Goal: Task Accomplishment & Management: Manage account settings

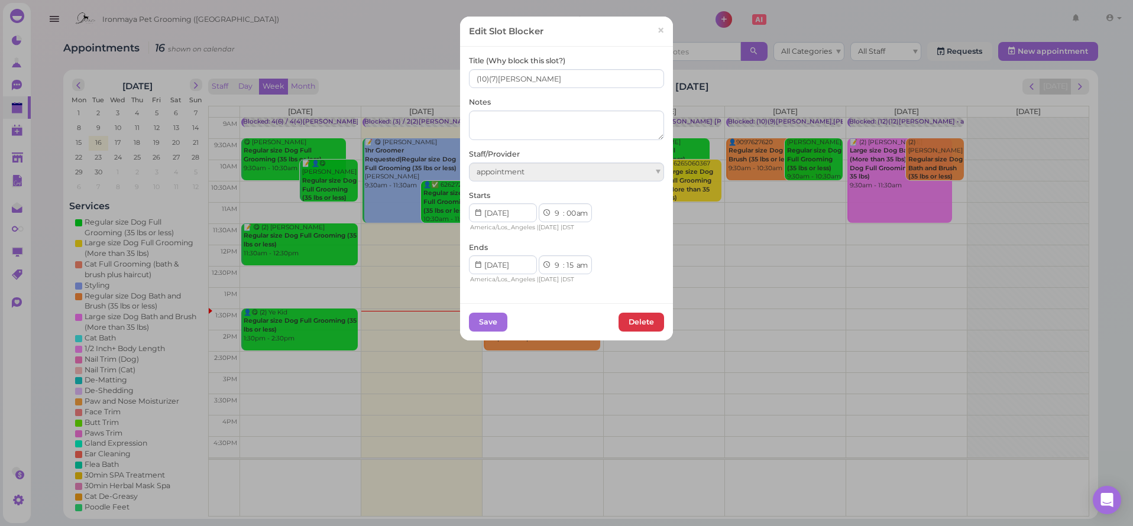
click at [651, 40] on link "×" at bounding box center [661, 31] width 22 height 28
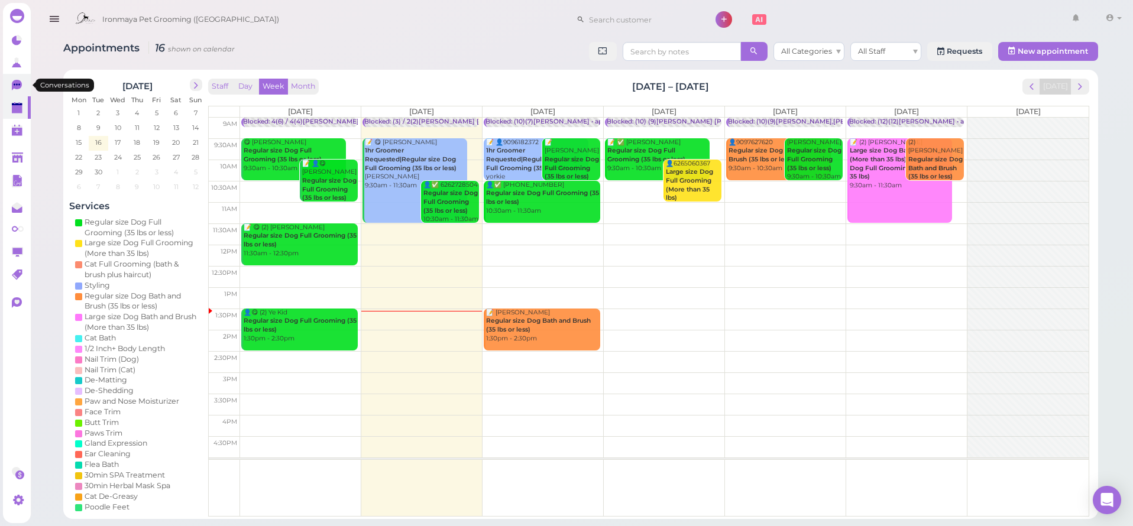
click at [15, 86] on icon at bounding box center [17, 85] width 10 height 11
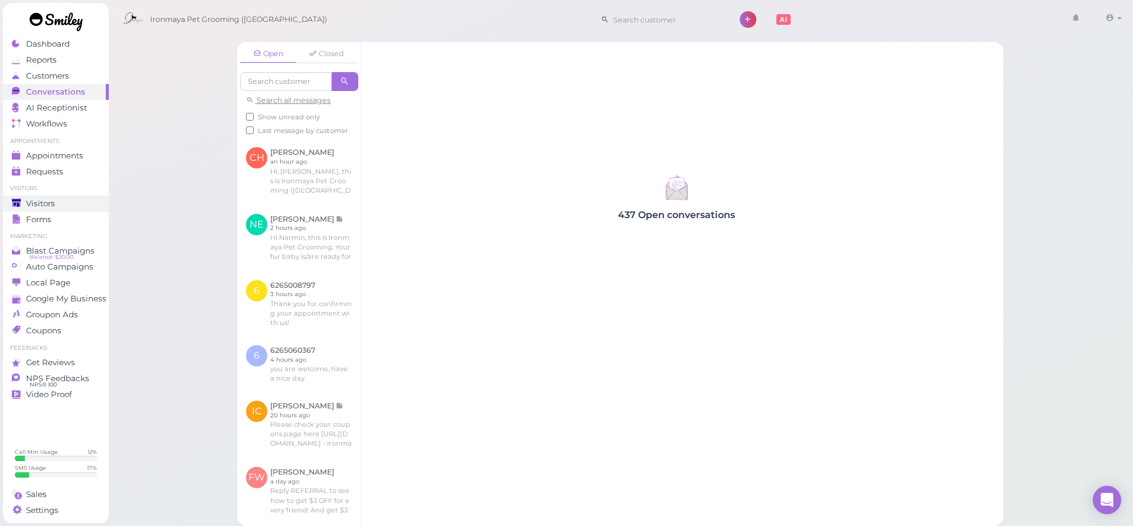
click at [82, 195] on ul "Visitors Visitors Forms" at bounding box center [56, 206] width 106 height 43
click at [78, 202] on div "Visitors" at bounding box center [54, 204] width 85 height 10
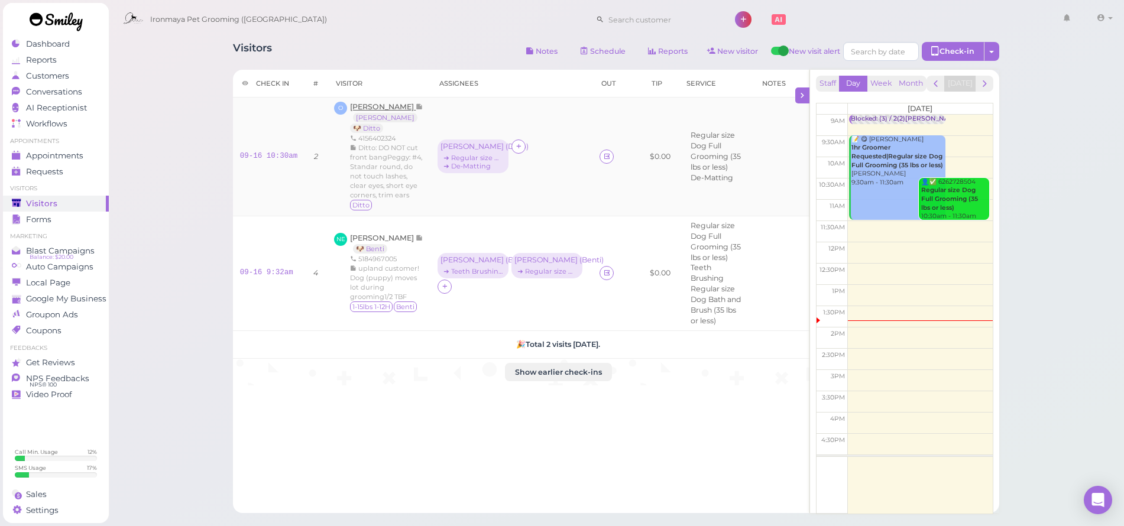
click at [390, 109] on span "[PERSON_NAME]" at bounding box center [383, 106] width 66 height 9
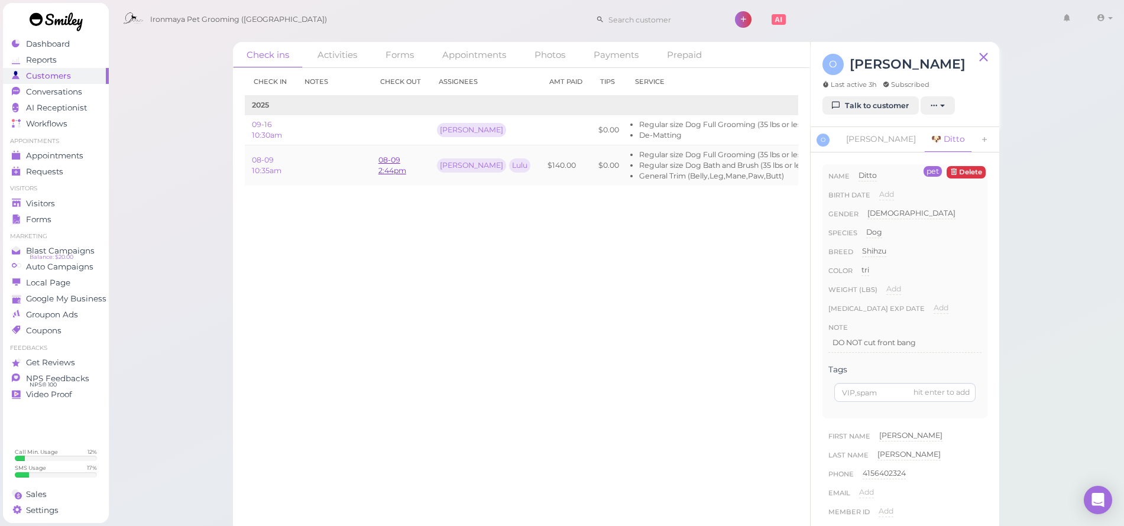
click at [401, 168] on link "08-09 2:44pm" at bounding box center [393, 166] width 28 height 20
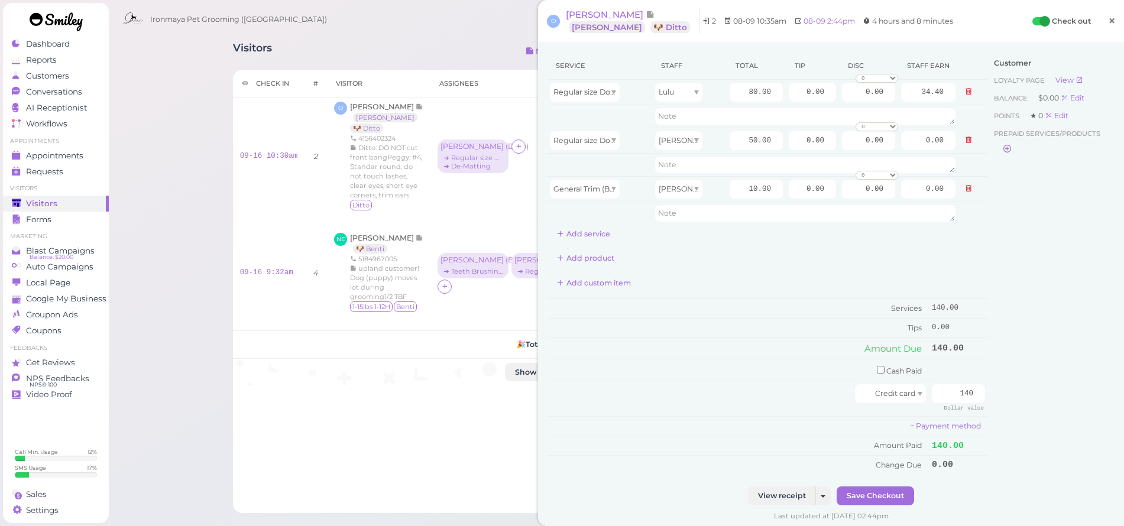
click at [1110, 20] on link "×" at bounding box center [1112, 22] width 22 height 28
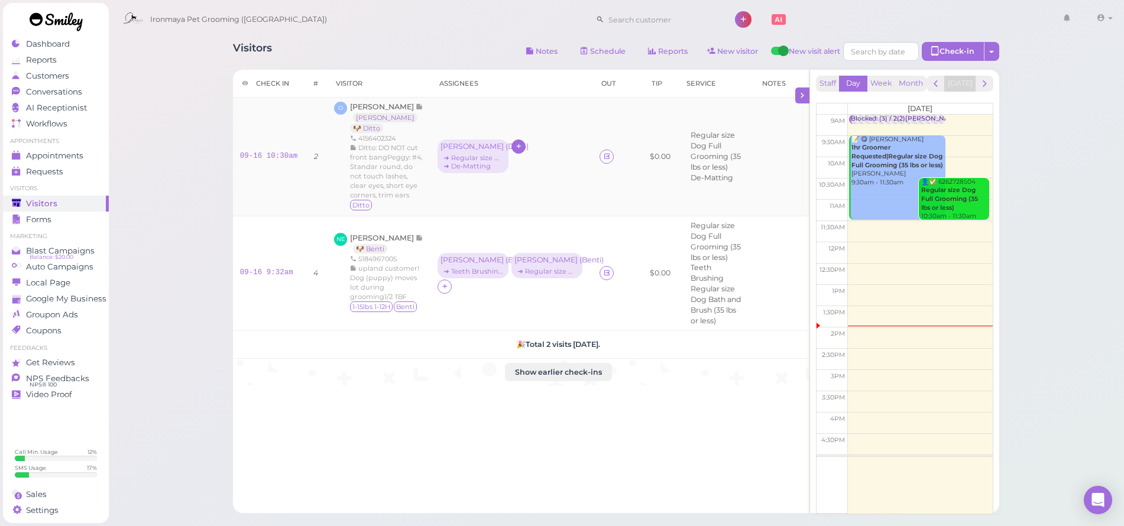
click at [523, 142] on icon at bounding box center [519, 146] width 8 height 9
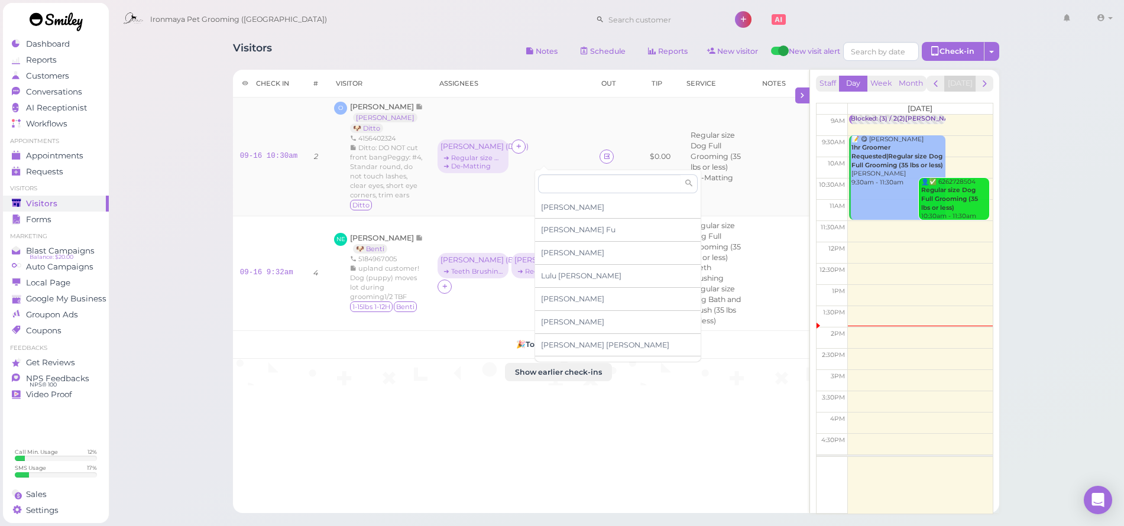
click at [625, 144] on td at bounding box center [609, 157] width 33 height 119
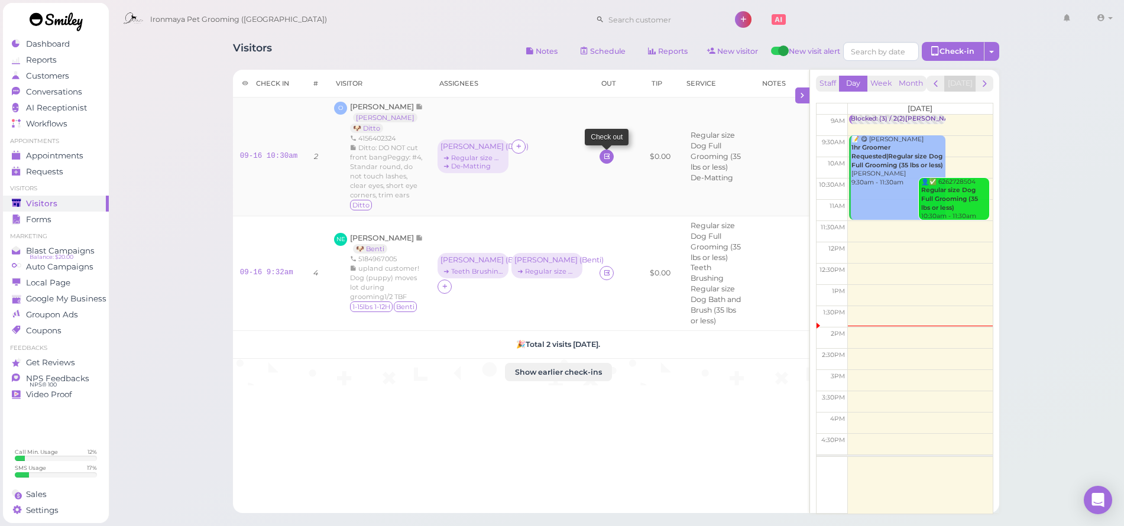
click at [611, 152] on icon at bounding box center [607, 156] width 8 height 9
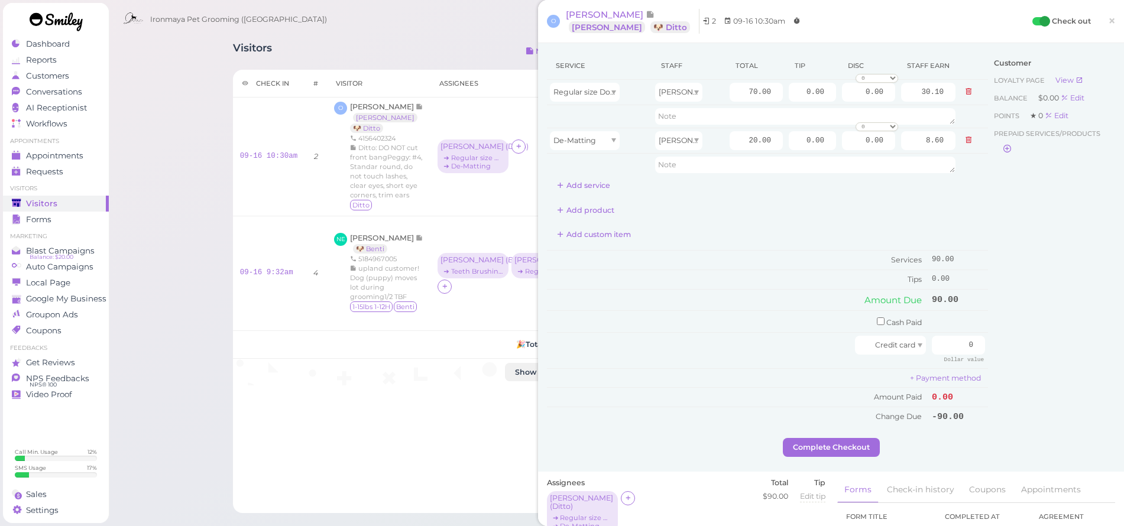
click at [964, 140] on button at bounding box center [969, 140] width 14 height 12
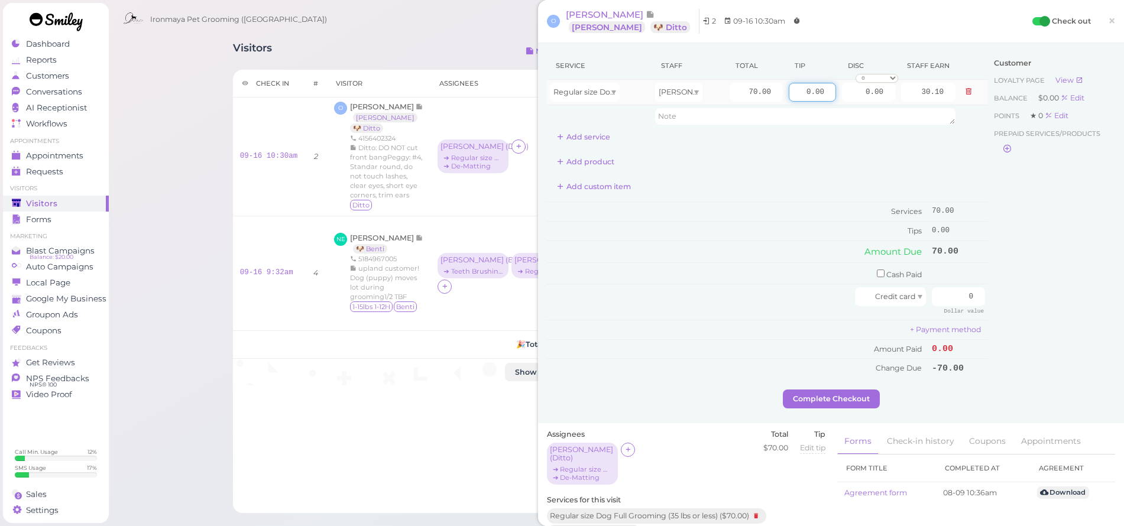
click at [789, 92] on input "0.00" at bounding box center [812, 92] width 47 height 19
type input "10"
click at [877, 273] on input "checkbox" at bounding box center [881, 274] width 8 height 8
click at [877, 273] on input "checkbox" at bounding box center [881, 275] width 8 height 8
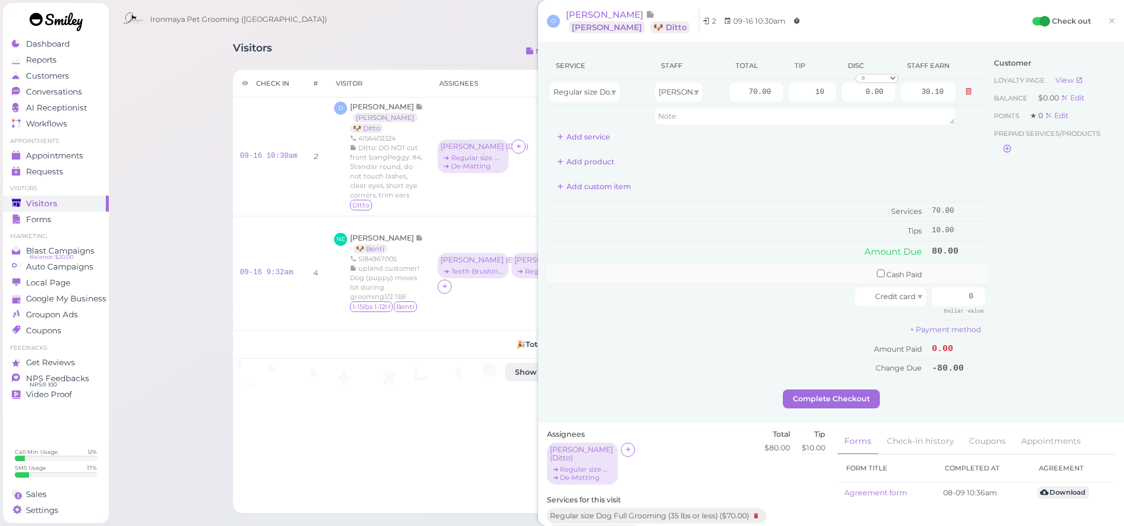
click at [874, 270] on td "Cash Paid" at bounding box center [738, 274] width 382 height 22
click at [877, 270] on input "checkbox" at bounding box center [881, 274] width 8 height 8
checkbox input "true"
click at [943, 266] on input "0" at bounding box center [958, 275] width 53 height 19
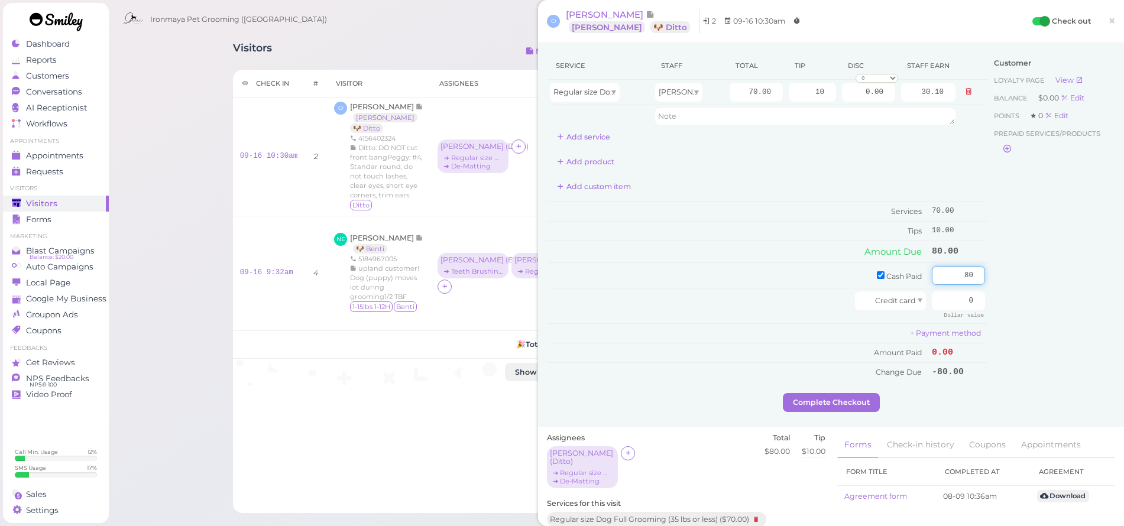
type input "80"
click at [1103, 285] on div "Customer Loyalty page View Balance $0.00 Edit Points ★ 0 Edit Prepaid services/…" at bounding box center [1051, 222] width 127 height 341
click at [854, 404] on button "Complete Checkout" at bounding box center [831, 402] width 97 height 19
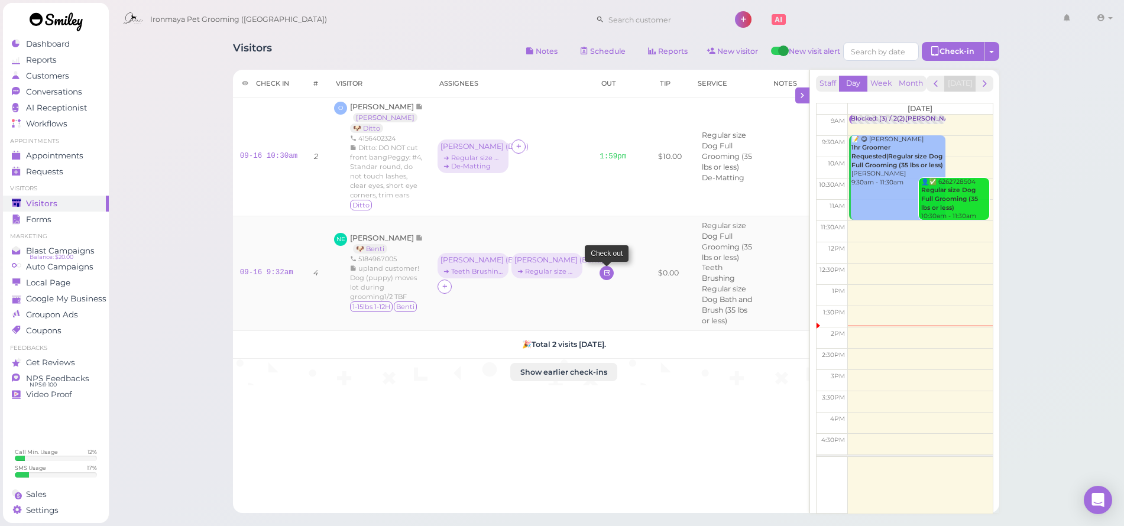
click at [611, 268] on icon at bounding box center [607, 272] width 8 height 9
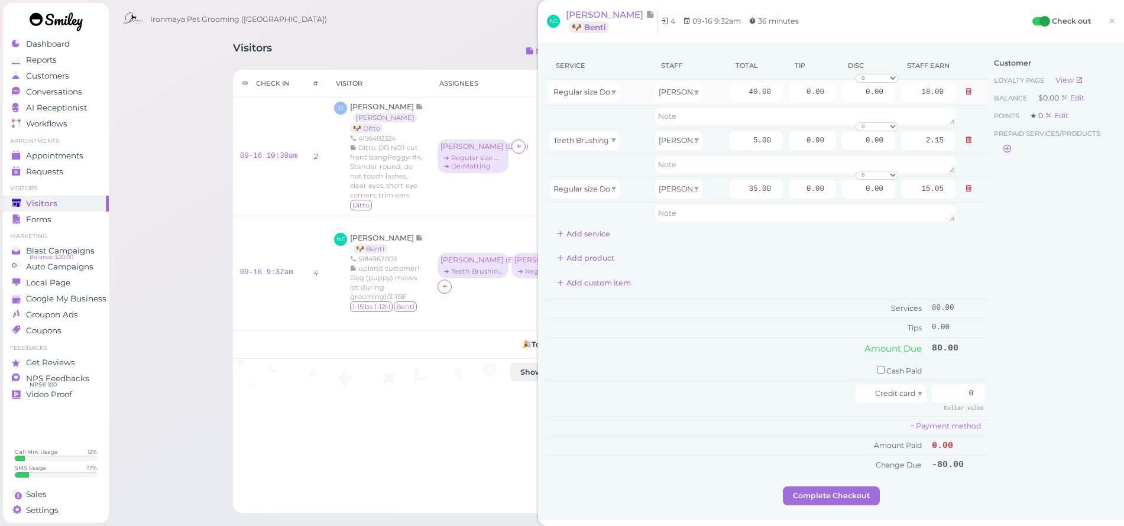
click at [613, 80] on td "Regular size Dog Full Grooming (35 lbs or less)" at bounding box center [599, 92] width 105 height 25
click at [608, 88] on span "Regular size Dog Full Grooming (35 lbs or less)" at bounding box center [638, 92] width 168 height 9
click at [625, 93] on div "Regular size Dog Full Grooming (35 lbs or less)" at bounding box center [599, 92] width 99 height 19
click at [959, 93] on td at bounding box center [974, 92] width 30 height 25
click at [965, 93] on icon at bounding box center [968, 92] width 7 height 8
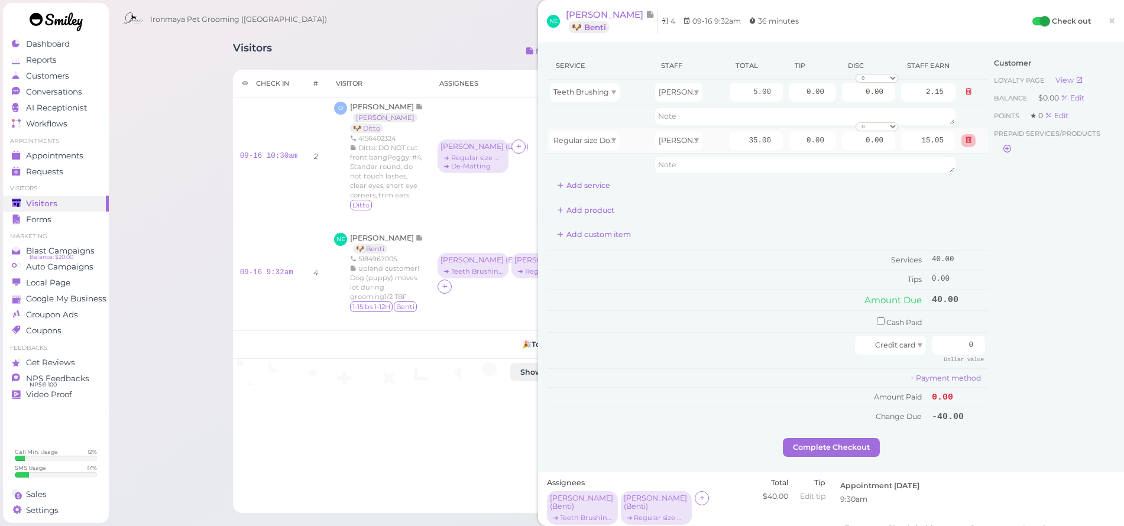
click at [965, 138] on icon at bounding box center [968, 140] width 7 height 8
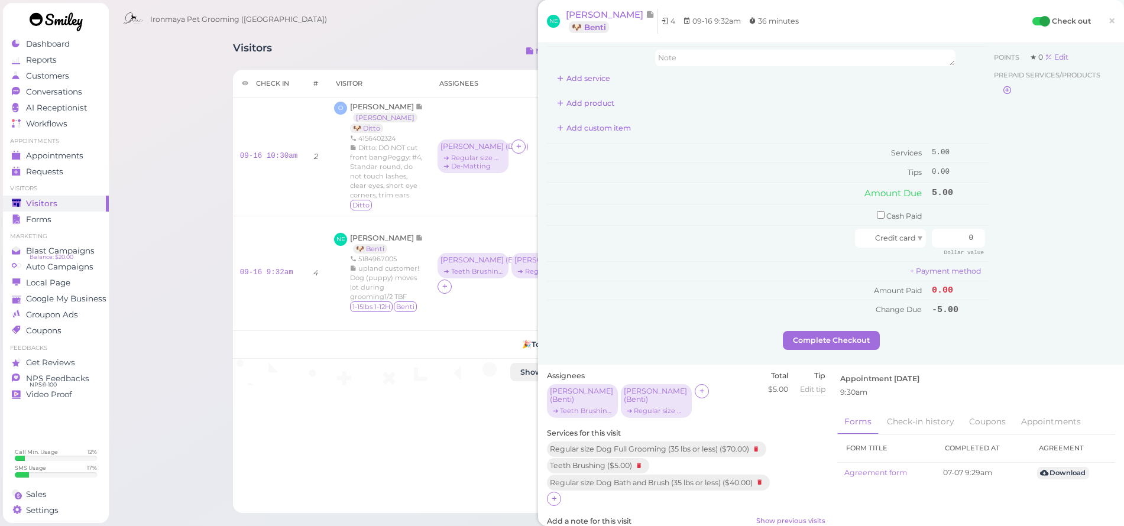
scroll to position [149, 0]
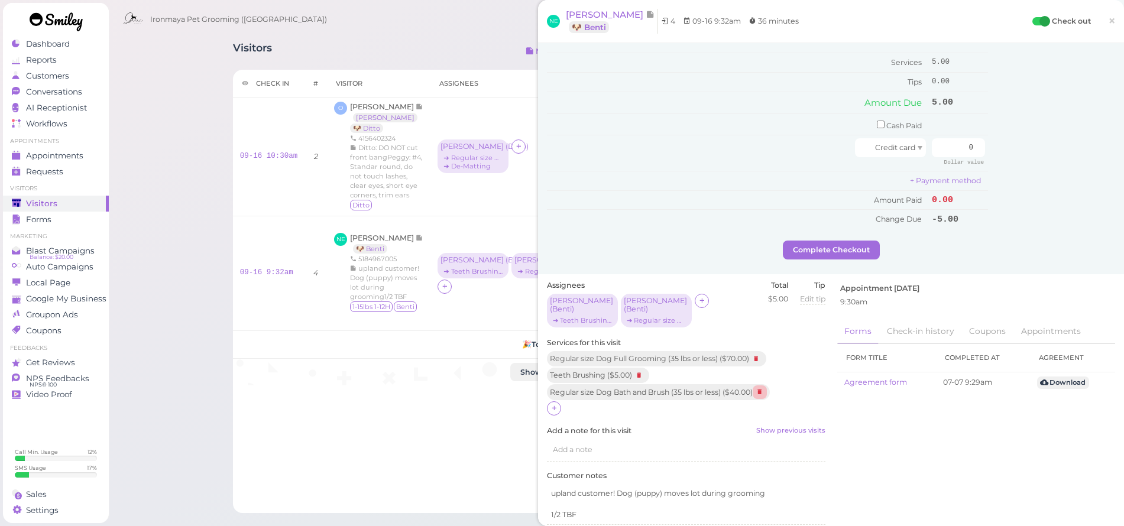
click at [767, 386] on icon at bounding box center [760, 392] width 14 height 13
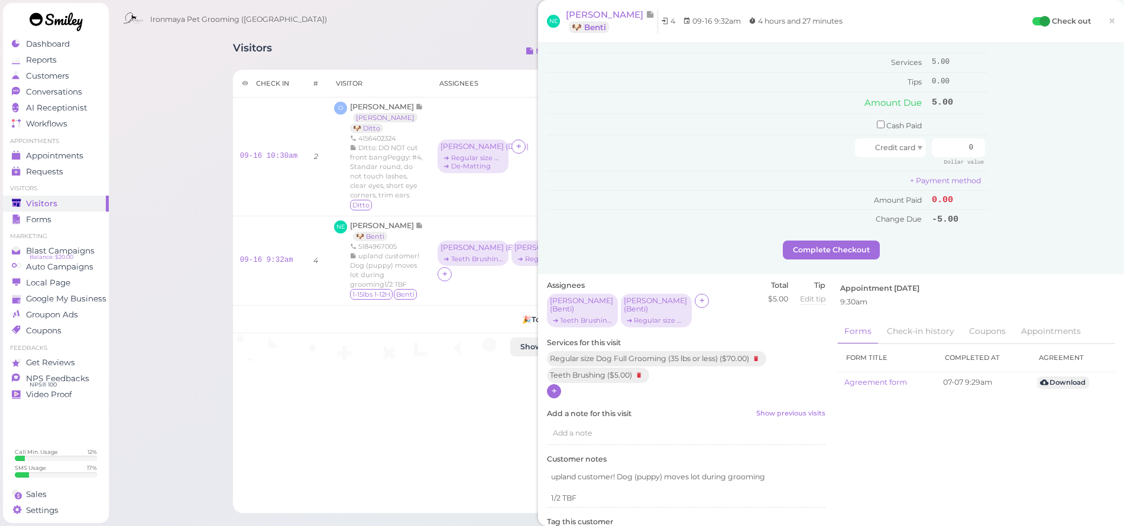
click at [551, 387] on icon at bounding box center [555, 391] width 8 height 9
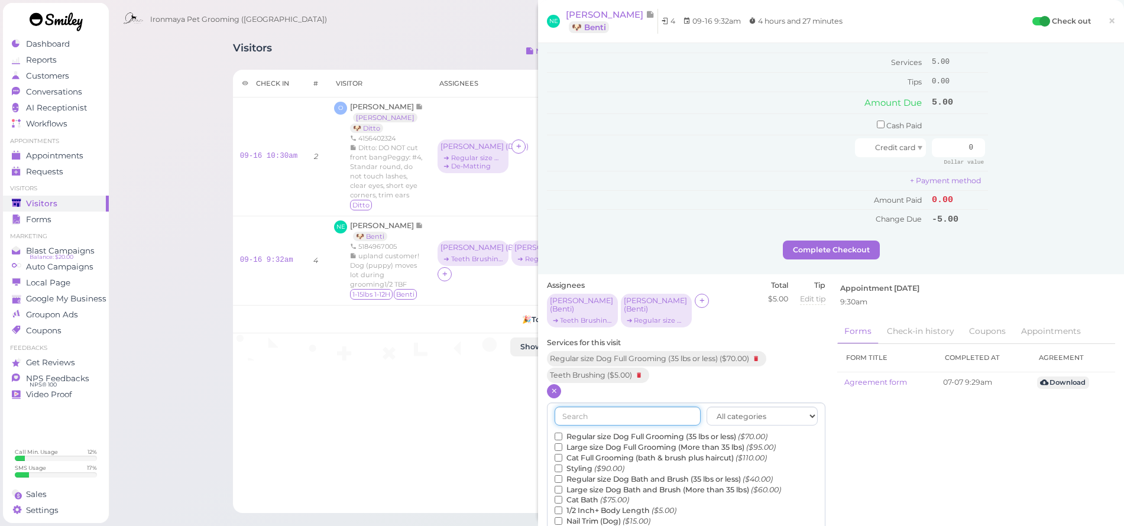
click at [589, 407] on input "text" at bounding box center [628, 416] width 146 height 19
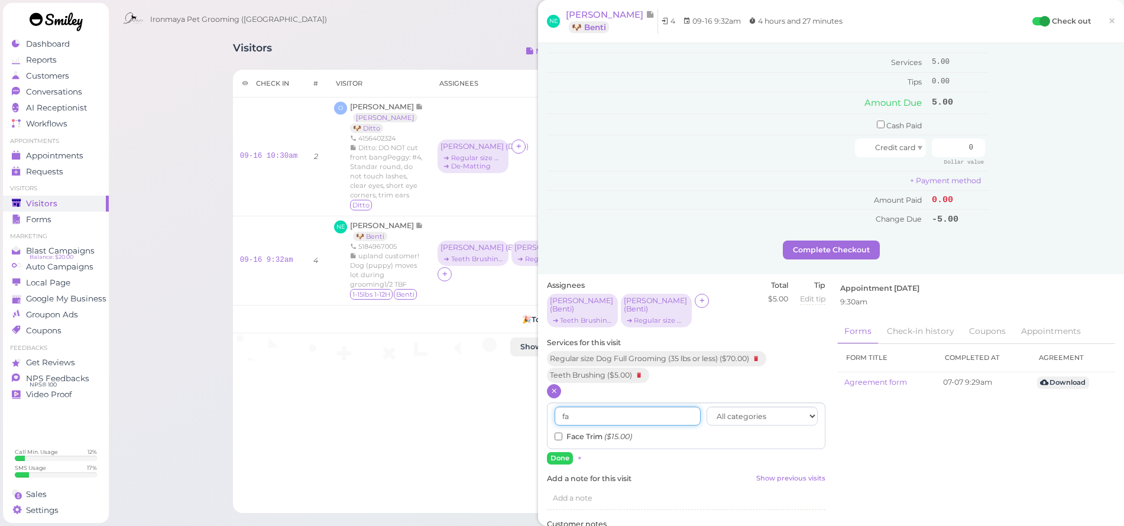
type input "fa"
click at [583, 429] on div "fa All categories Full Grooming Bath & Brush Add-ons Special Requests Ironmaya …" at bounding box center [686, 426] width 279 height 47
click at [580, 432] on label "Face Trim ($15.00)" at bounding box center [593, 437] width 77 height 11
click at [562, 433] on input "Face Trim ($15.00)" at bounding box center [559, 437] width 8 height 8
click at [566, 452] on button "Done" at bounding box center [560, 458] width 26 height 12
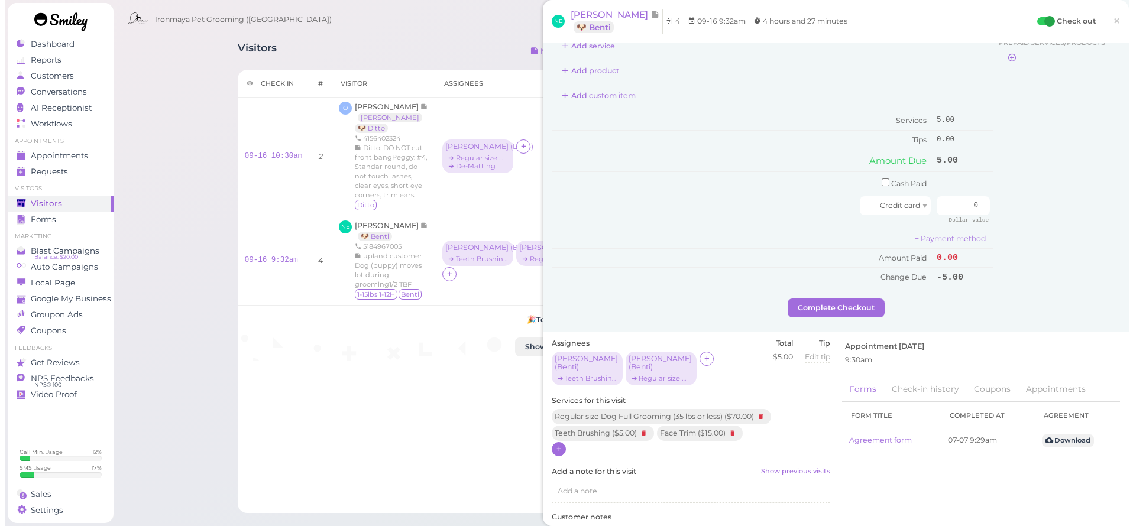
scroll to position [0, 0]
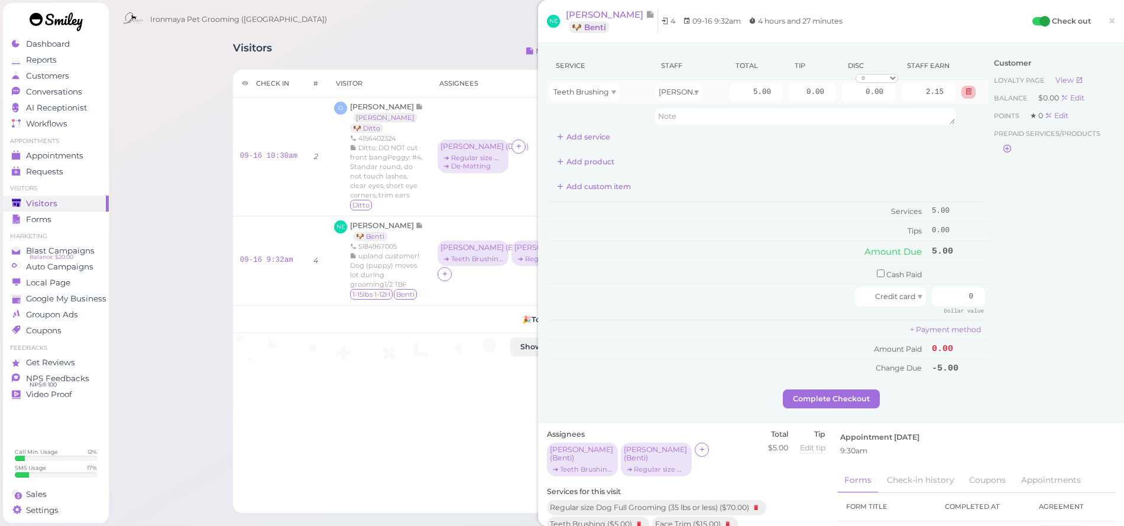
click at [965, 90] on button at bounding box center [969, 92] width 14 height 12
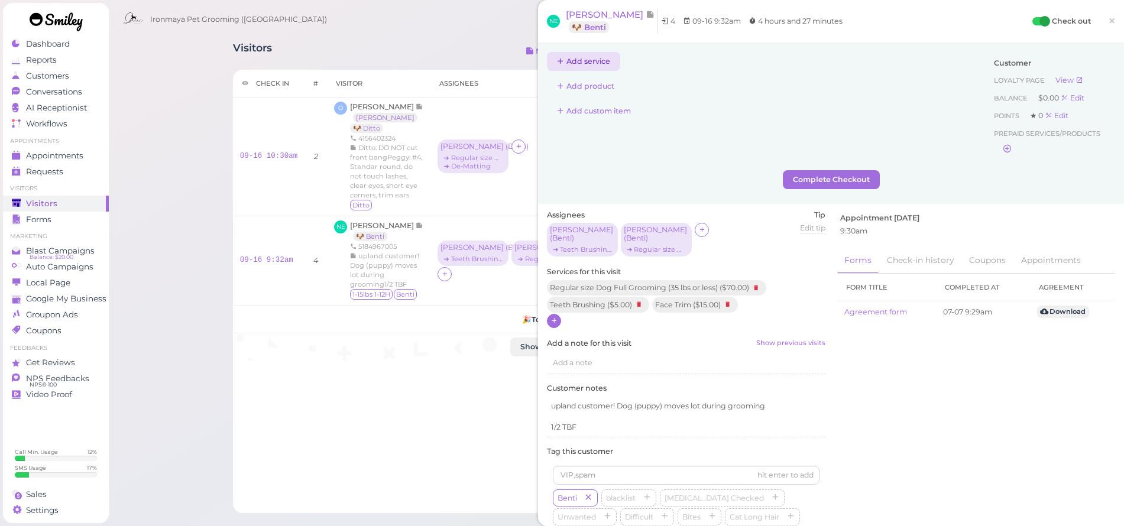
click at [572, 66] on button "Add service" at bounding box center [583, 61] width 73 height 19
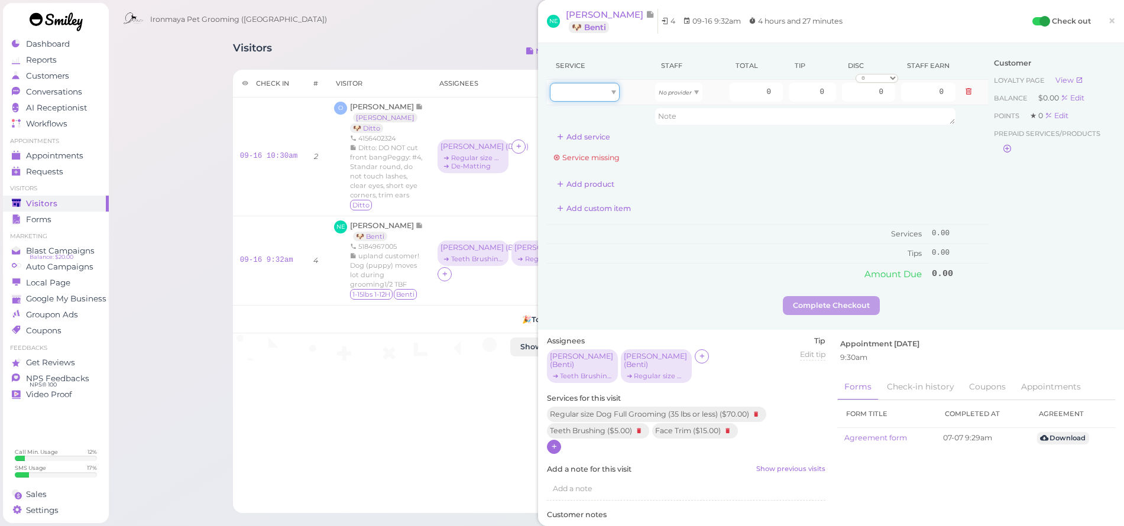
click at [585, 88] on div at bounding box center [585, 92] width 70 height 19
type input "70.00"
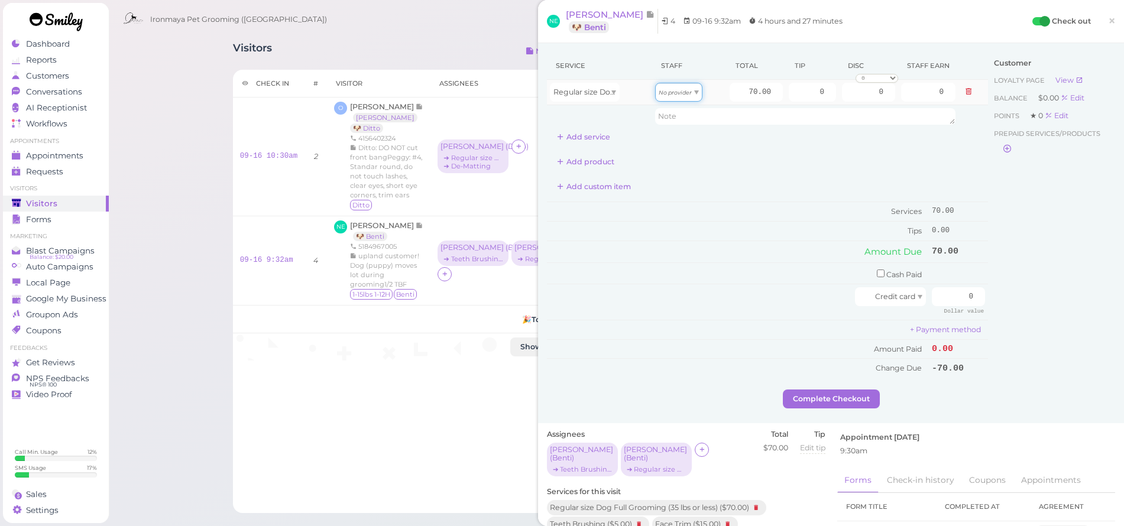
click at [655, 95] on div "No provider" at bounding box center [678, 92] width 47 height 19
type input "30.10"
click at [735, 88] on input "70.00" at bounding box center [756, 92] width 53 height 19
click at [735, 89] on input "70.00" at bounding box center [756, 92] width 53 height 19
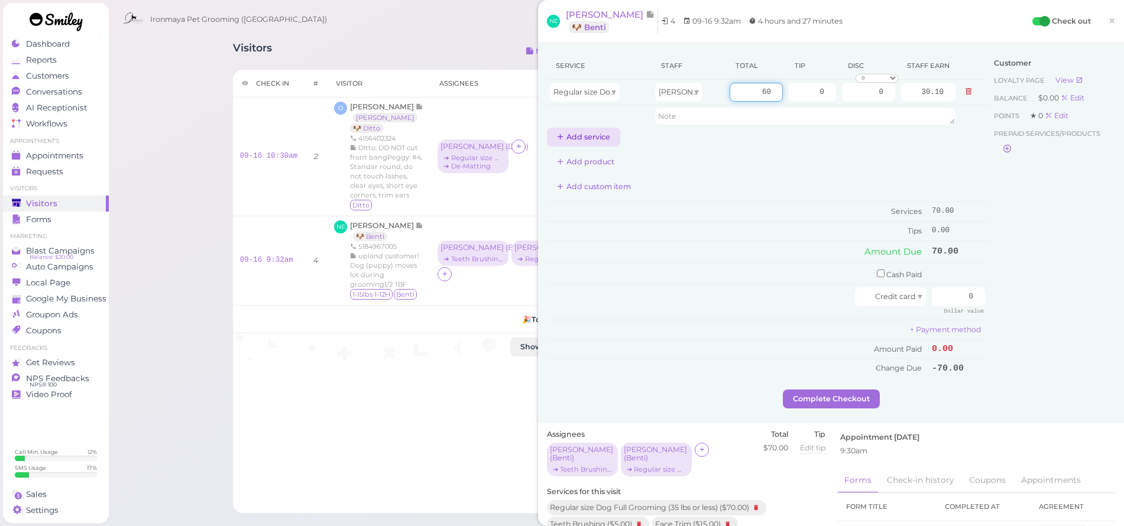
type input "60"
type input "25.80"
click at [615, 130] on button "Add service" at bounding box center [583, 137] width 73 height 19
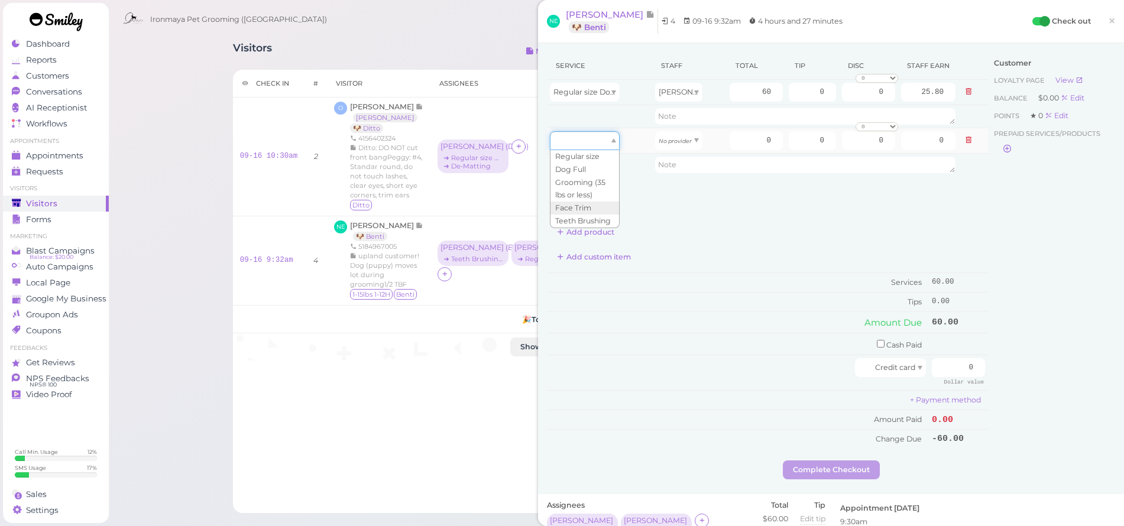
click at [612, 131] on div at bounding box center [585, 140] width 70 height 19
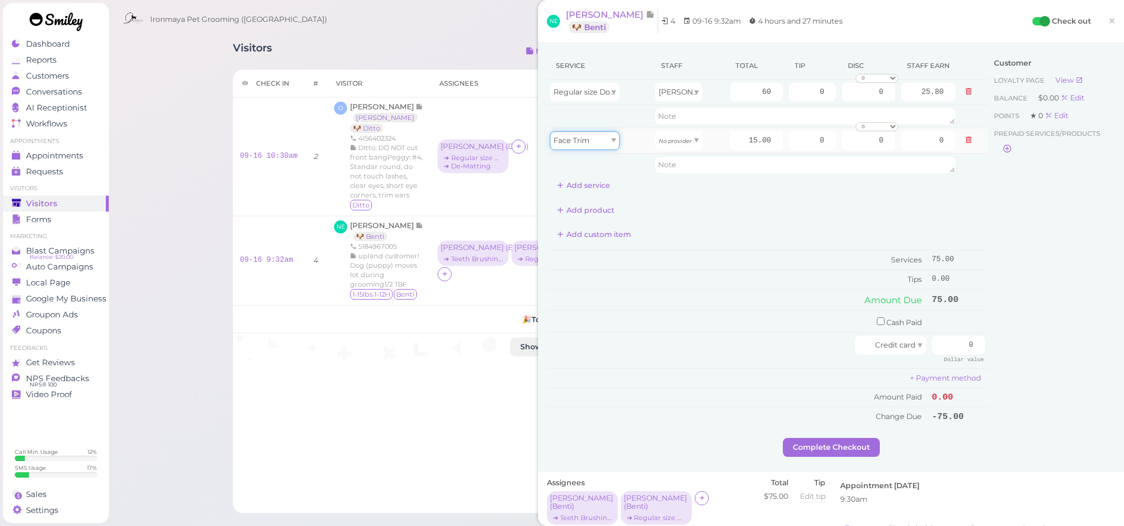
click at [612, 139] on span at bounding box center [614, 140] width 5 height 4
type input "5.00"
drag, startPoint x: 696, startPoint y: 138, endPoint x: 690, endPoint y: 140, distance: 6.4
click at [696, 138] on div "No provider" at bounding box center [678, 140] width 47 height 19
type input "2.15"
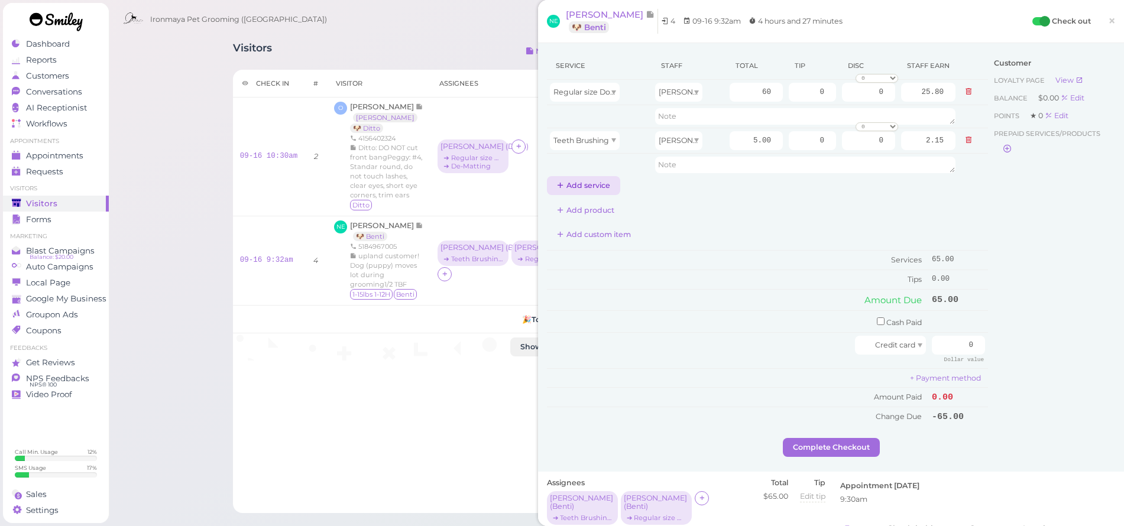
click at [570, 189] on button "Add service" at bounding box center [583, 185] width 73 height 19
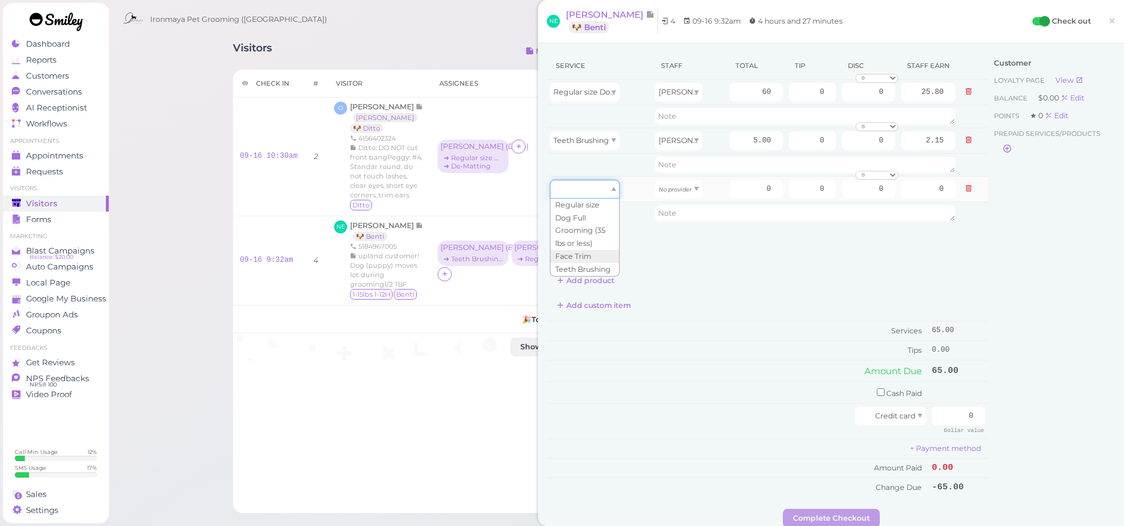
click at [574, 187] on div at bounding box center [585, 189] width 70 height 19
type input "15.00"
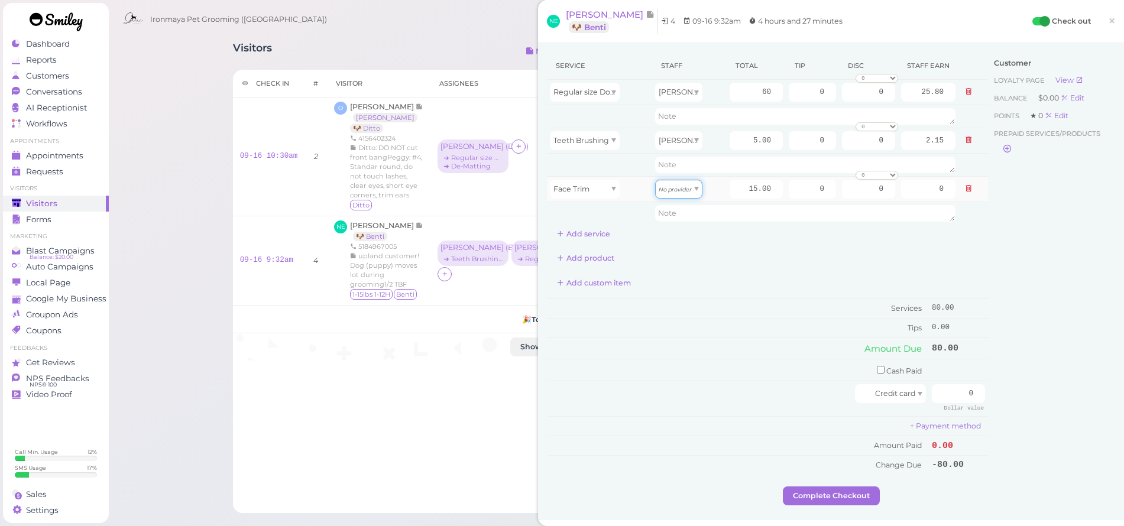
click at [695, 192] on div "No provider" at bounding box center [678, 189] width 47 height 19
type input "6.75"
click at [994, 264] on div "Customer Loyalty page View Balance $0.00 Edit Points ★ 0 Edit Prepaid services/…" at bounding box center [1051, 269] width 127 height 435
click at [801, 192] on input "0" at bounding box center [812, 189] width 47 height 19
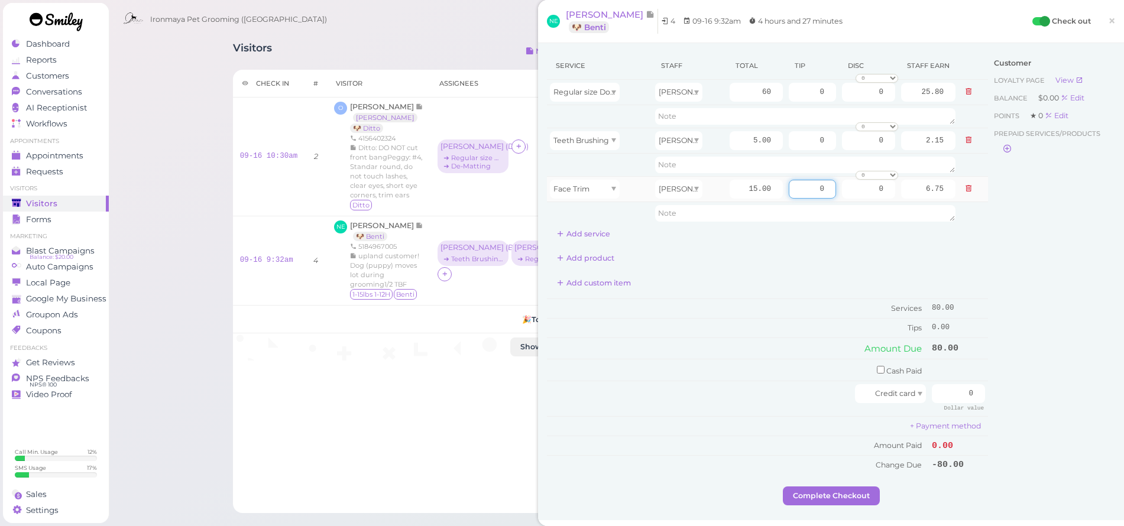
click at [801, 192] on input "0" at bounding box center [812, 189] width 47 height 19
type input "5"
click at [804, 92] on input "0" at bounding box center [812, 92] width 47 height 19
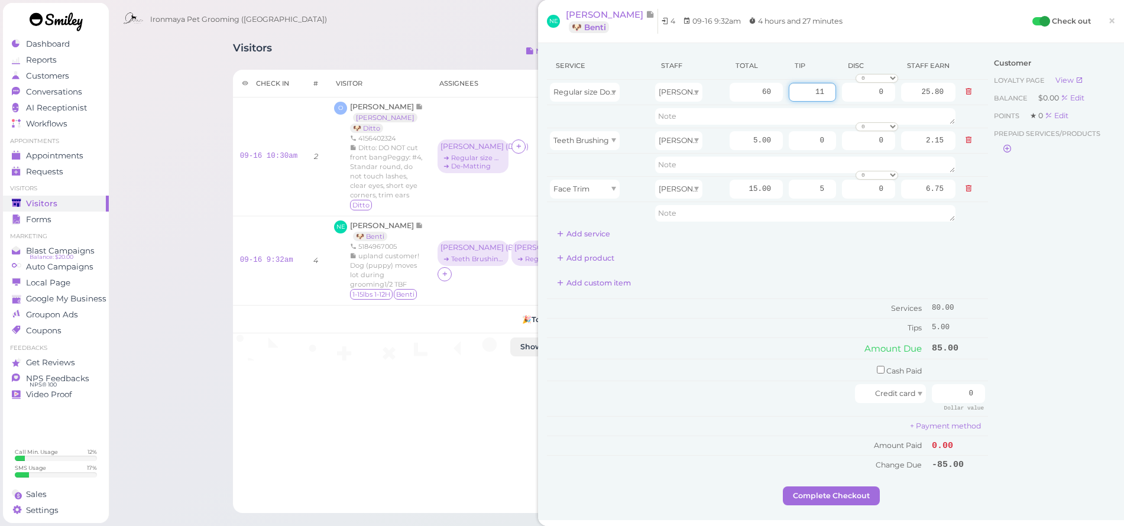
type input "11"
click at [1107, 401] on div "Service Staff Total Tip Disc Staff earn Regular size Dog Full Grooming (35 lbs …" at bounding box center [831, 281] width 586 height 477
click at [955, 394] on input "0" at bounding box center [958, 393] width 53 height 19
click at [956, 393] on input "0" at bounding box center [958, 393] width 53 height 19
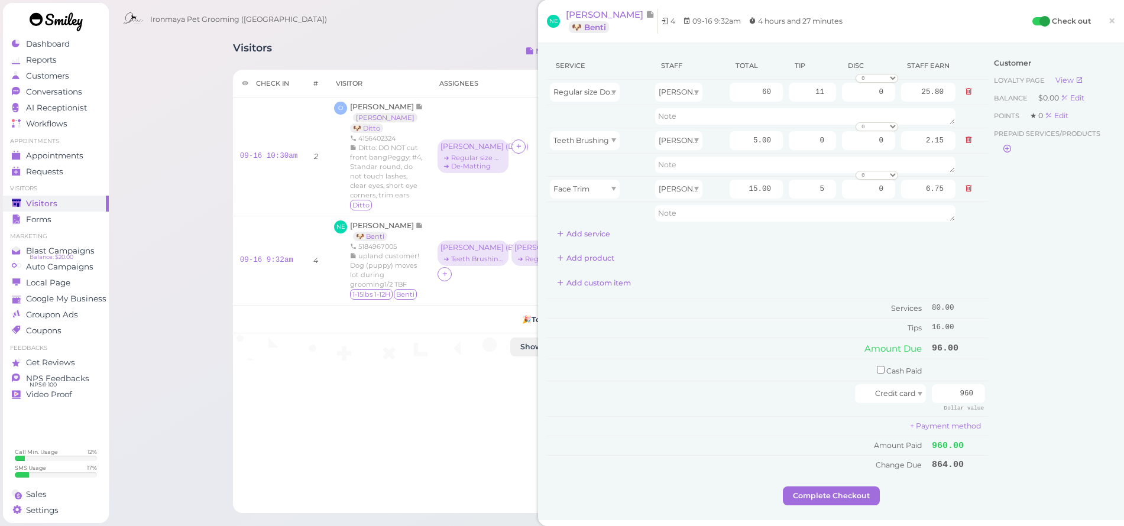
click at [1000, 374] on div "Customer Loyalty page View Balance $0.00 Edit Points ★ 0 Edit Prepaid services/…" at bounding box center [1051, 269] width 127 height 435
click at [946, 390] on input "960" at bounding box center [958, 393] width 53 height 19
type input "96"
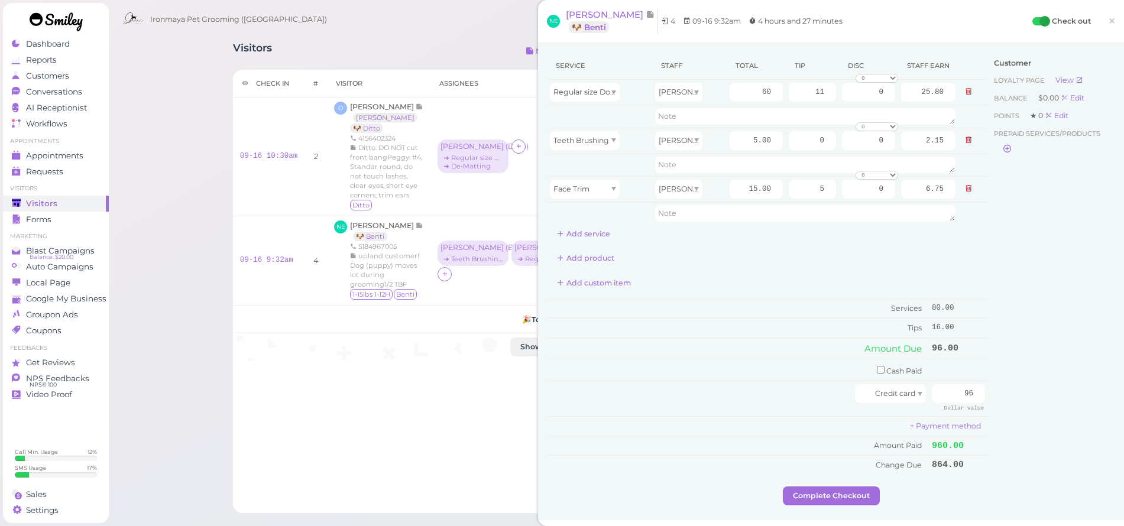
click at [1017, 386] on div "Customer Loyalty page View Balance $0.00 Edit Points ★ 0 Edit Prepaid services/…" at bounding box center [1051, 269] width 127 height 435
click at [849, 493] on button "Complete Checkout" at bounding box center [831, 496] width 97 height 19
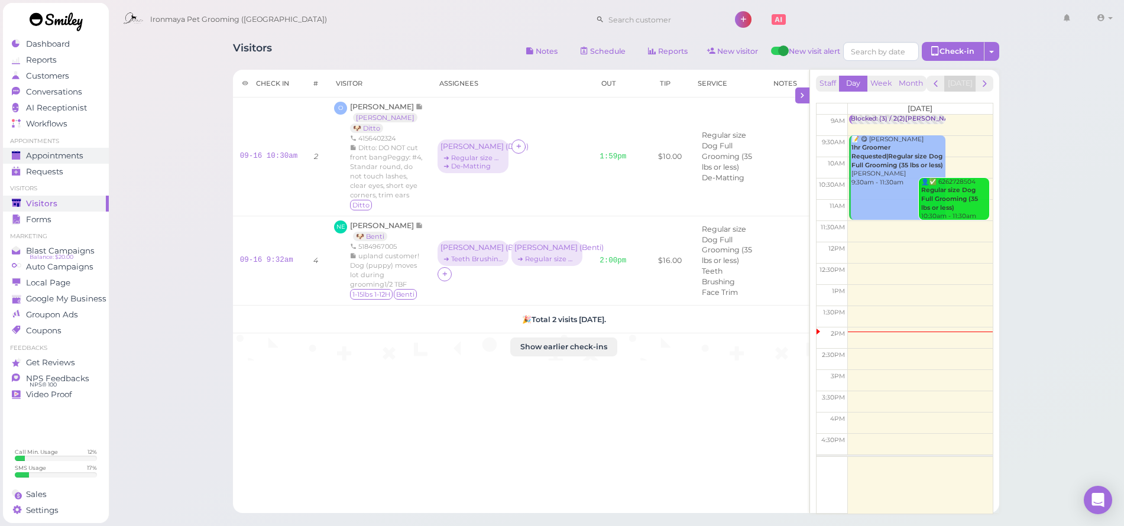
click at [99, 155] on link "Appointments" at bounding box center [56, 156] width 106 height 16
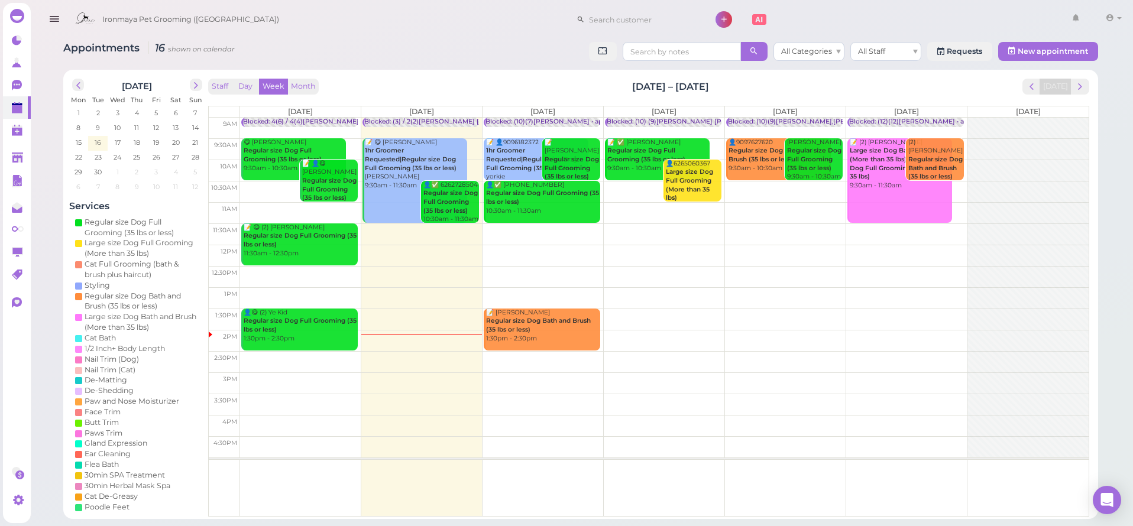
click at [879, 224] on td at bounding box center [664, 234] width 849 height 21
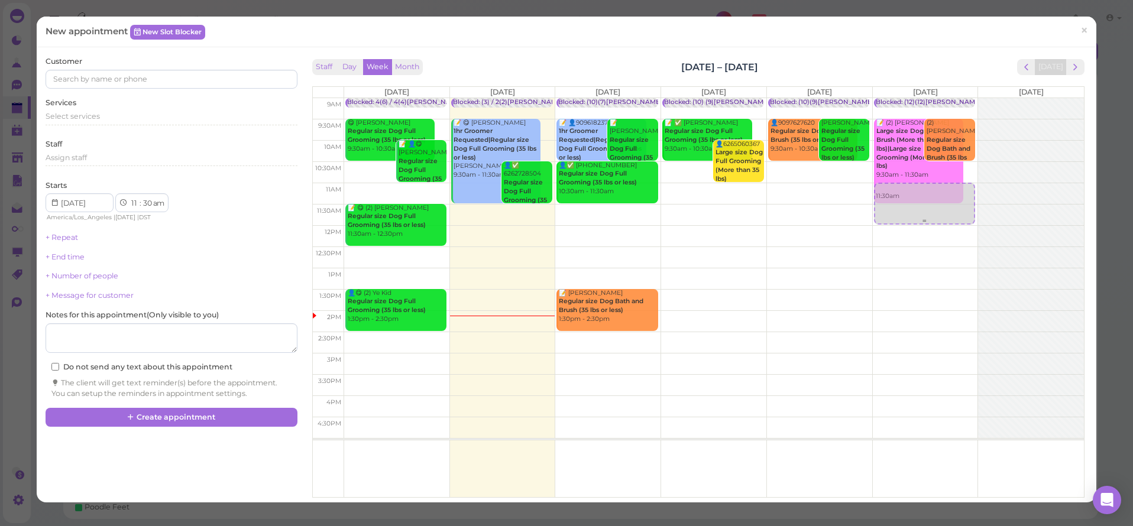
drag, startPoint x: 944, startPoint y: 229, endPoint x: 939, endPoint y: 203, distance: 25.9
click at [939, 98] on div "11:30am Blocked: (12)(12)[PERSON_NAME] • appointment 📝 (2) [PERSON_NAME] Large …" at bounding box center [925, 98] width 105 height 0
select select "00"
click at [162, 68] on div "Customer" at bounding box center [171, 72] width 251 height 33
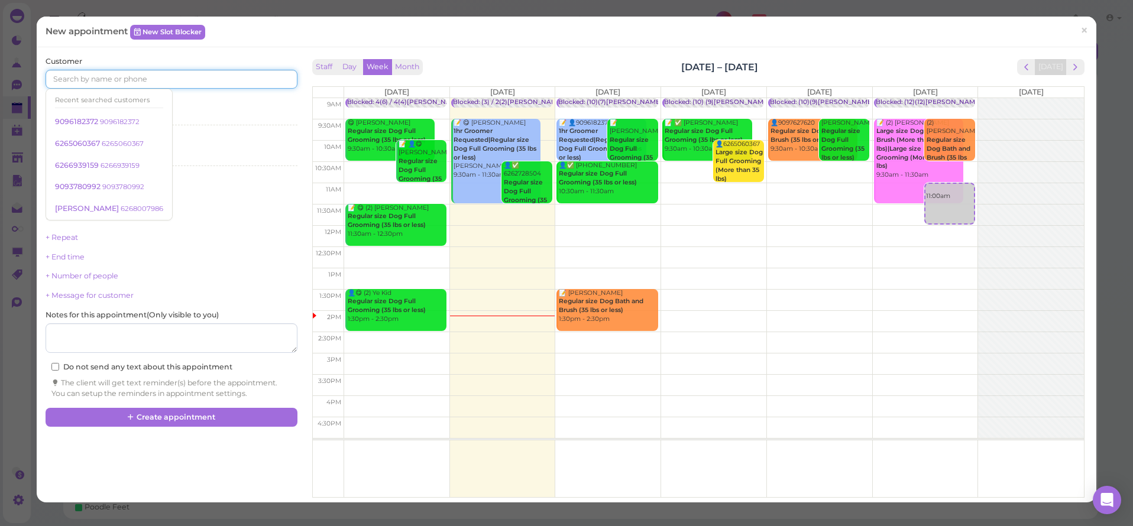
click at [162, 74] on input at bounding box center [171, 79] width 251 height 19
type input "6269221425"
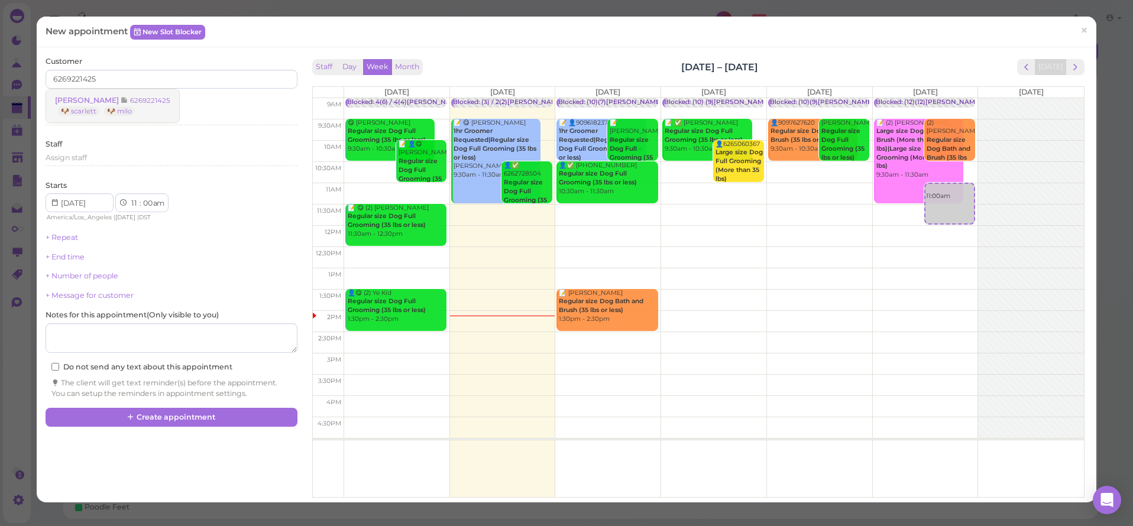
click at [161, 105] on link "[PERSON_NAME] 6269221425 🐶 scarlett 🐶 milo" at bounding box center [112, 105] width 133 height 33
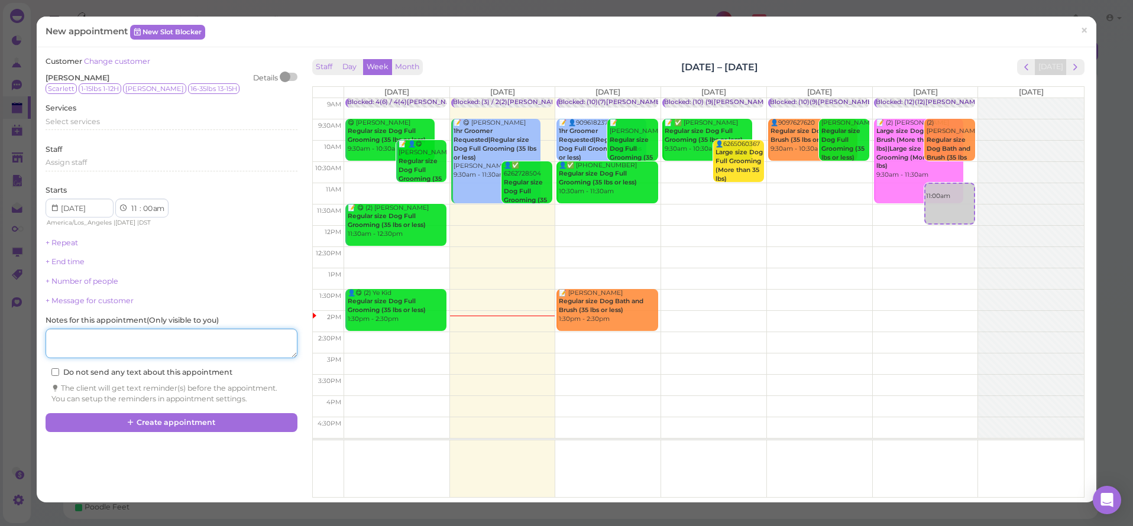
click at [106, 341] on textarea at bounding box center [171, 344] width 251 height 30
type textarea "m"
click at [92, 271] on div "Customer Change customer [PERSON_NAME] Details Scarlett 1-15lbs 1-12H Milo 16-3…" at bounding box center [171, 230] width 251 height 348
click at [93, 277] on link "+ Number of people" at bounding box center [82, 281] width 73 height 9
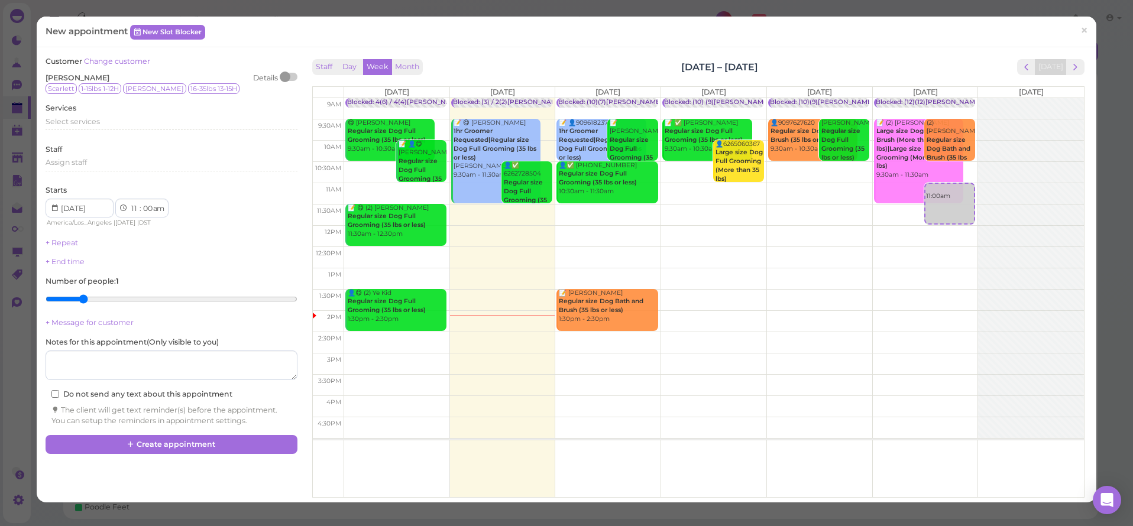
type input "2"
click at [85, 295] on input "range" at bounding box center [171, 299] width 251 height 19
click at [118, 124] on div "Select services" at bounding box center [171, 122] width 251 height 11
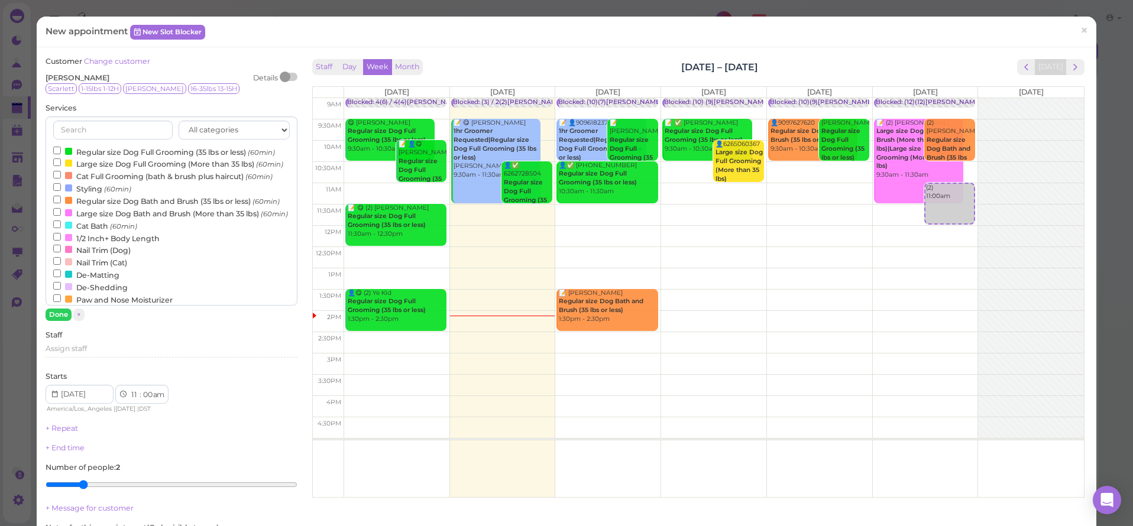
click at [121, 207] on label "Regular size Dog Bath and Brush (35 lbs or less) (60min)" at bounding box center [166, 201] width 227 height 12
click at [61, 203] on input "Regular size Dog Bath and Brush (35 lbs or less) (60min)" at bounding box center [57, 200] width 8 height 8
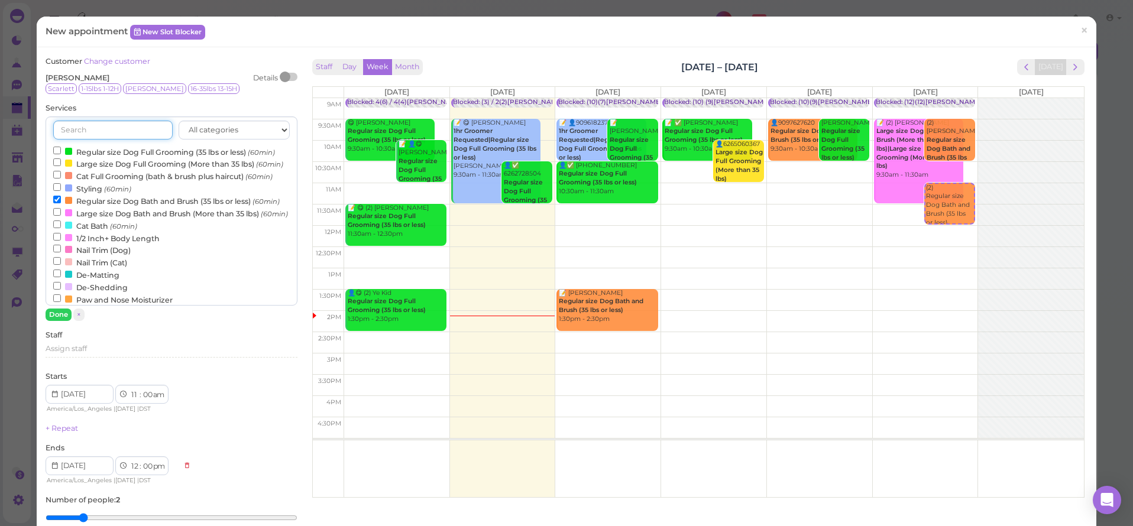
click at [97, 126] on input "text" at bounding box center [112, 130] width 119 height 19
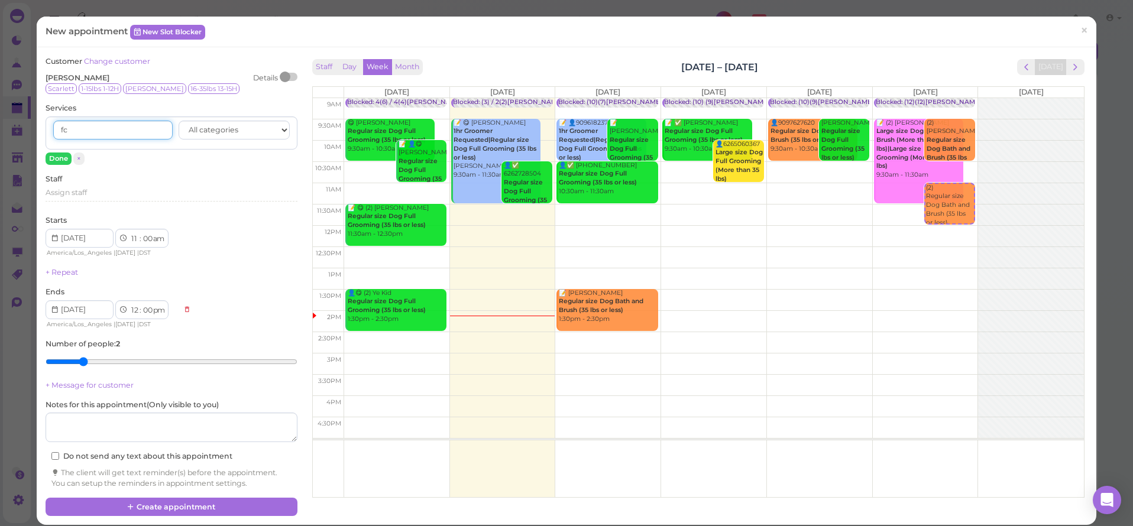
type input "f"
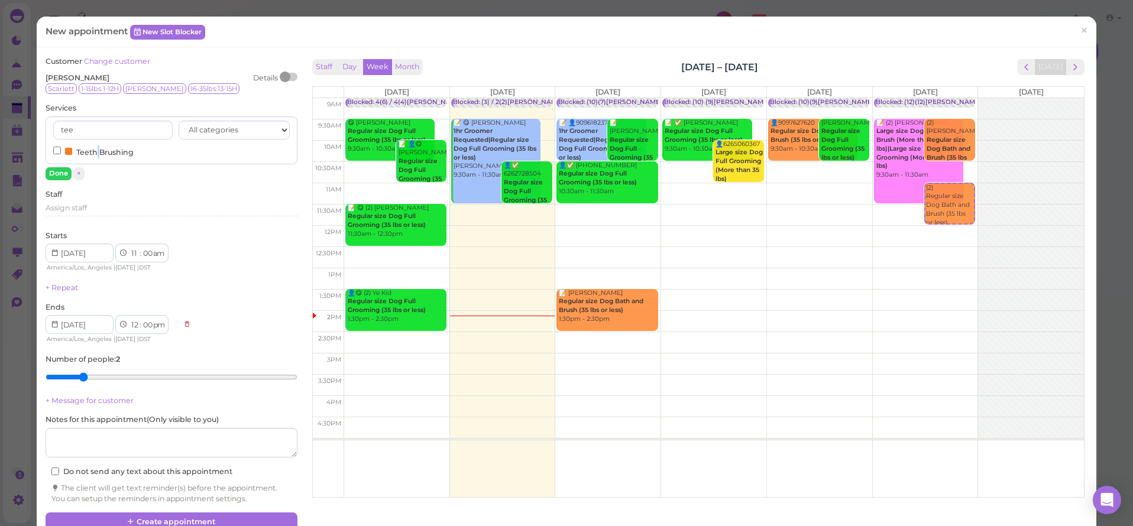
drag, startPoint x: 96, startPoint y: 147, endPoint x: 93, endPoint y: 130, distance: 17.3
click at [96, 147] on label "Teeth Brushing" at bounding box center [93, 151] width 80 height 12
click at [61, 147] on input "Teeth Brushing" at bounding box center [57, 151] width 8 height 8
click at [93, 129] on input "tee" at bounding box center [112, 130] width 119 height 19
click at [93, 128] on input "tee" at bounding box center [112, 130] width 119 height 19
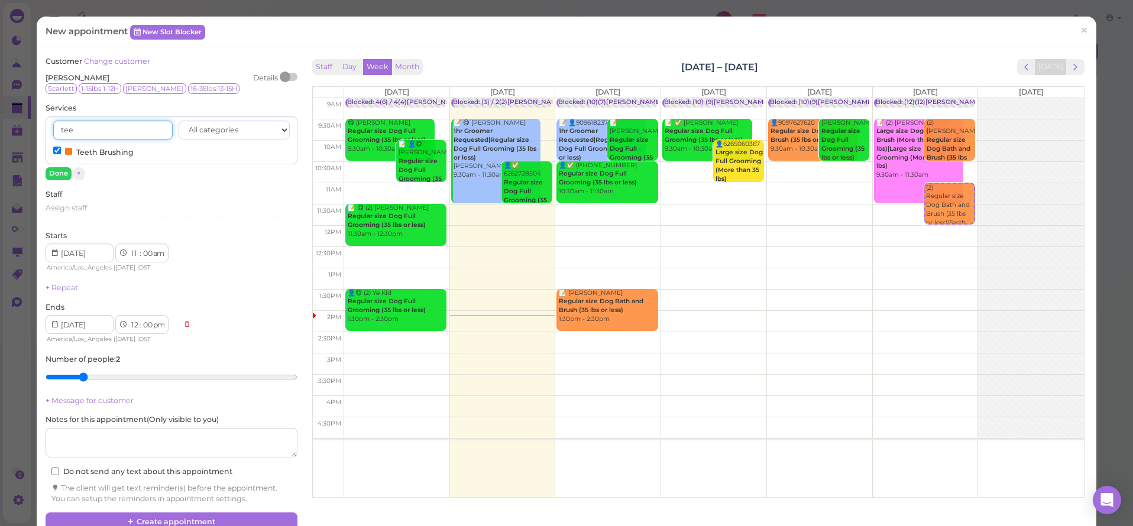
click at [93, 129] on input "tee" at bounding box center [112, 130] width 119 height 19
type input "fac"
click at [60, 149] on label "Face Trim" at bounding box center [82, 151] width 59 height 12
click at [60, 149] on input "Face Trim" at bounding box center [57, 151] width 8 height 8
drag, startPoint x: 59, startPoint y: 171, endPoint x: 121, endPoint y: 237, distance: 90.8
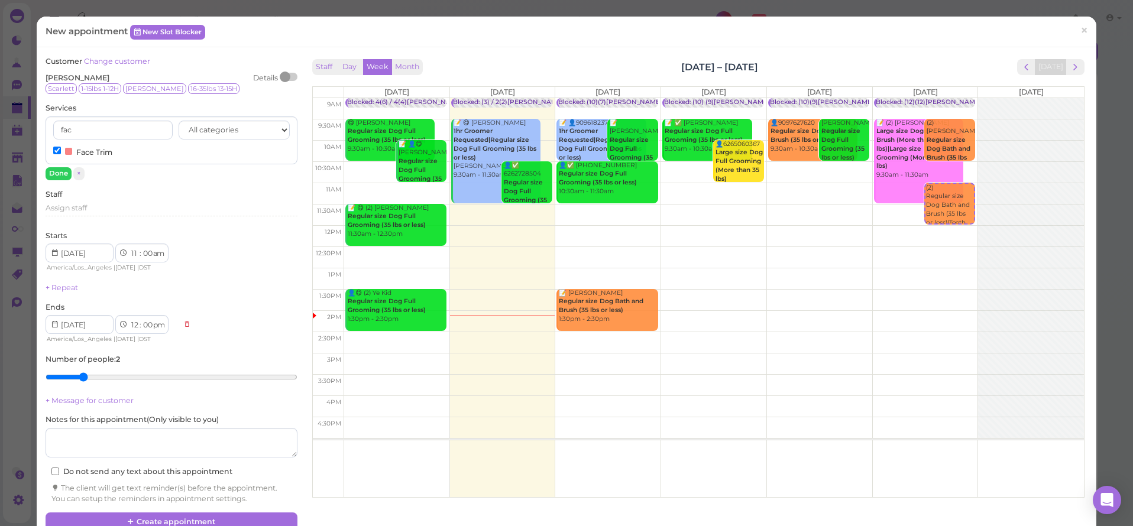
click at [59, 171] on button "Done" at bounding box center [59, 173] width 26 height 12
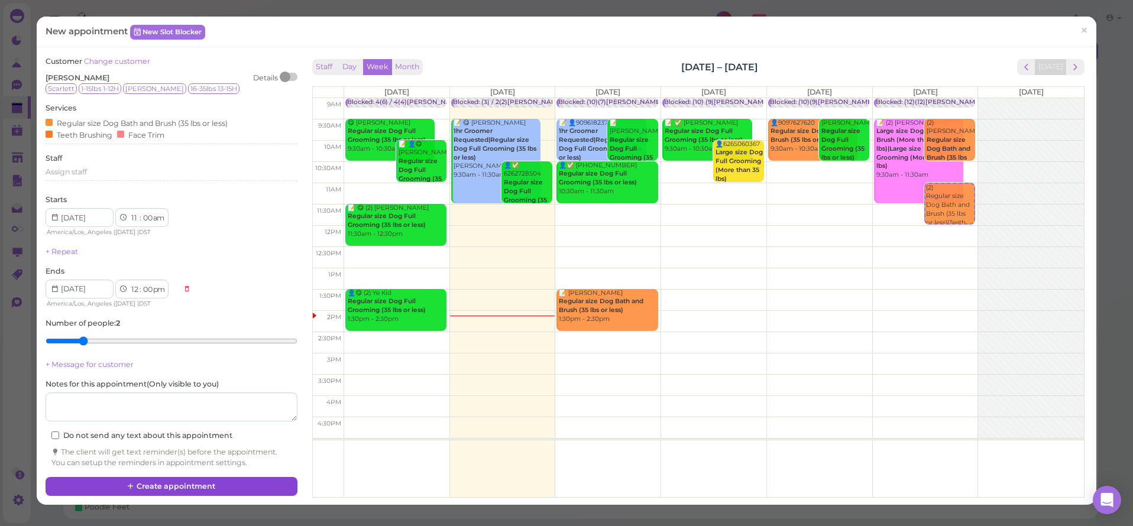
click at [224, 480] on button "Create appointment" at bounding box center [171, 486] width 251 height 19
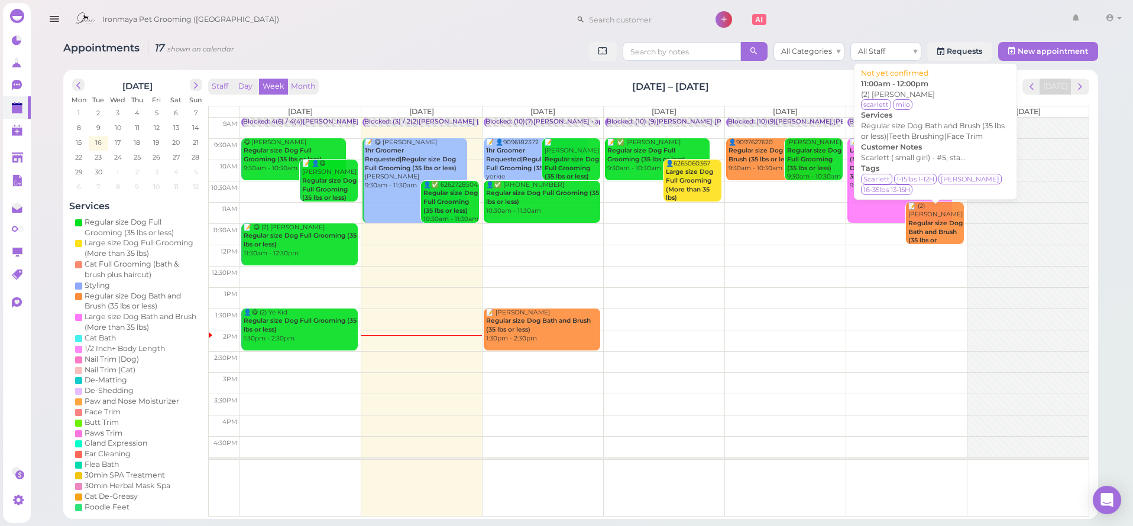
click at [939, 219] on b "Regular size Dog Bath and Brush (35 lbs or less)|Teeth Brushing|Face Trim" at bounding box center [935, 244] width 54 height 51
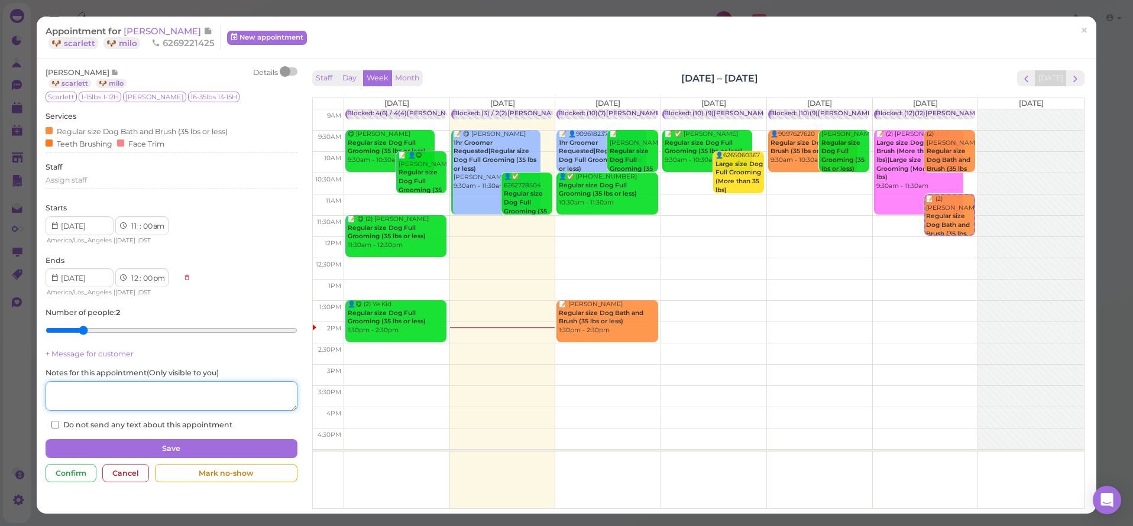
click at [68, 393] on textarea at bounding box center [171, 396] width 251 height 30
type textarea "a"
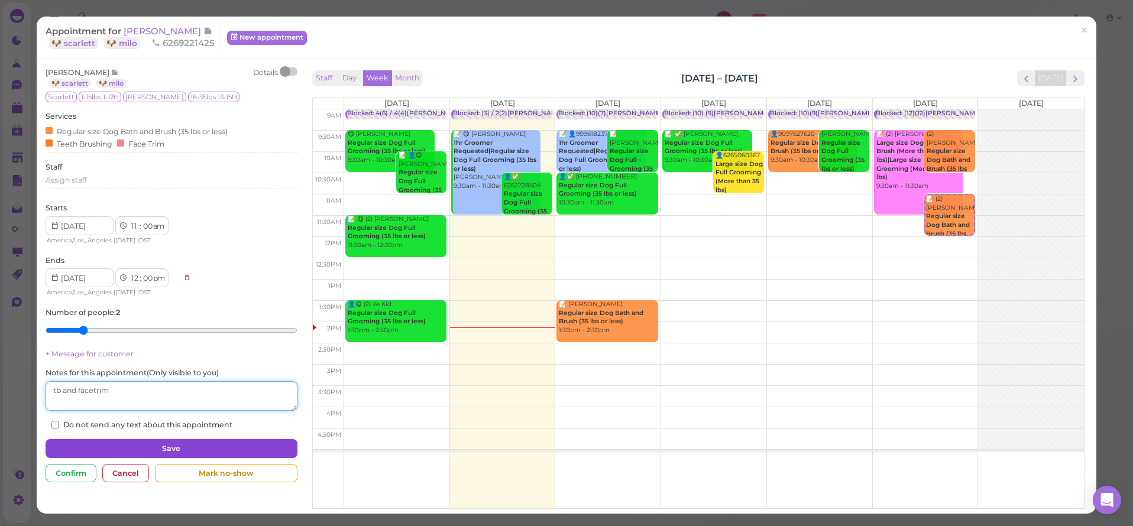
type textarea "tb and facetrim"
click at [118, 445] on button "Save" at bounding box center [171, 448] width 251 height 19
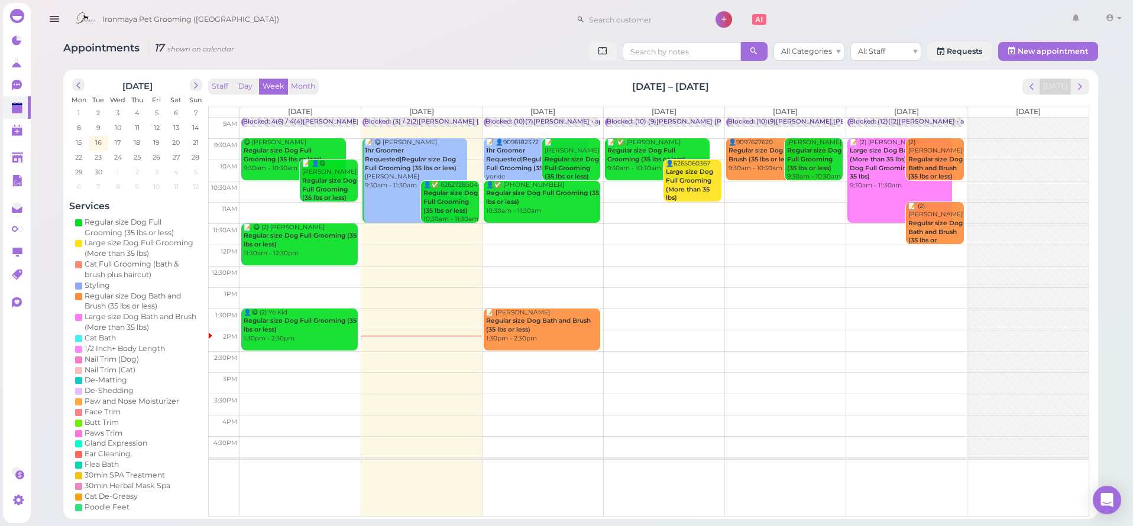
click at [892, 119] on div "Blocked: (12)(12)[PERSON_NAME] • appointment" at bounding box center [925, 122] width 152 height 9
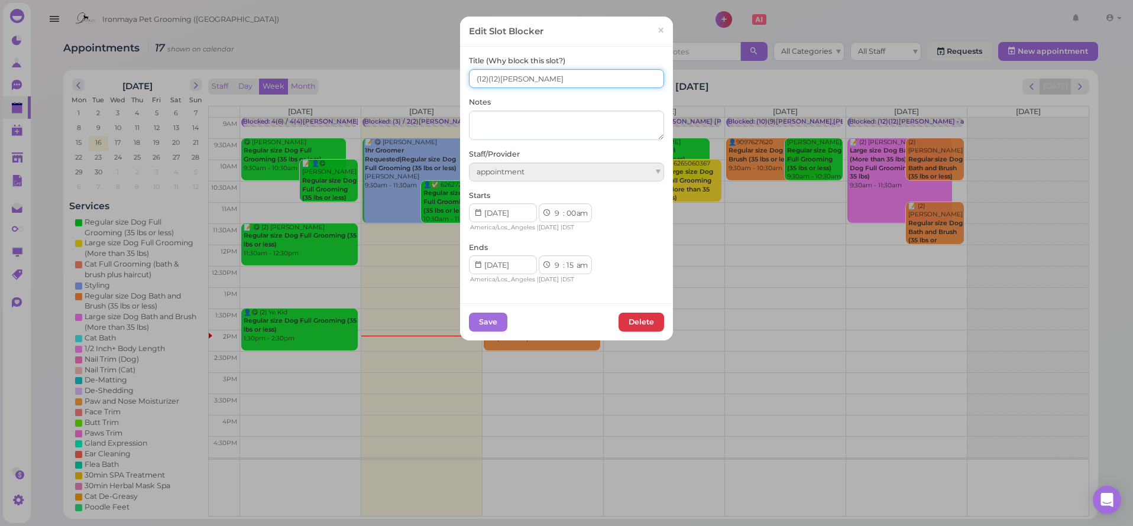
click at [470, 77] on input "(12)(12)[PERSON_NAME]" at bounding box center [566, 78] width 195 height 19
type input "6(12) / (12)[PERSON_NAME]"
click at [473, 331] on div "Save [GEOGRAPHIC_DATA]" at bounding box center [566, 321] width 213 height 37
click at [473, 329] on div "Save [GEOGRAPHIC_DATA]" at bounding box center [566, 321] width 213 height 37
click at [473, 327] on button "Save" at bounding box center [488, 322] width 38 height 19
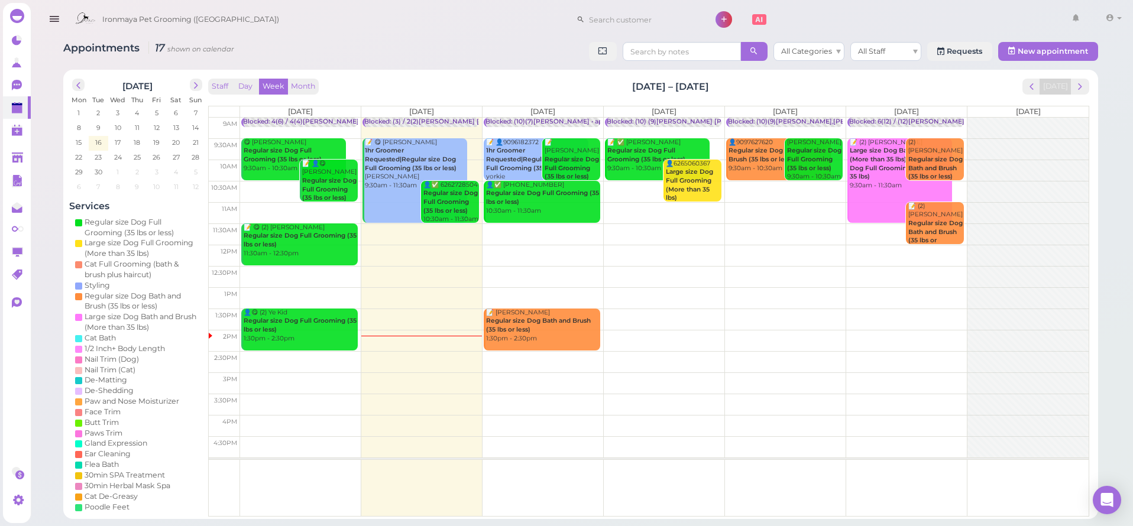
click at [452, 120] on div "Blocked: (3) / 2(2)[PERSON_NAME] [PERSON_NAME] 9:30 10:00 1:30 • appointment" at bounding box center [494, 122] width 260 height 9
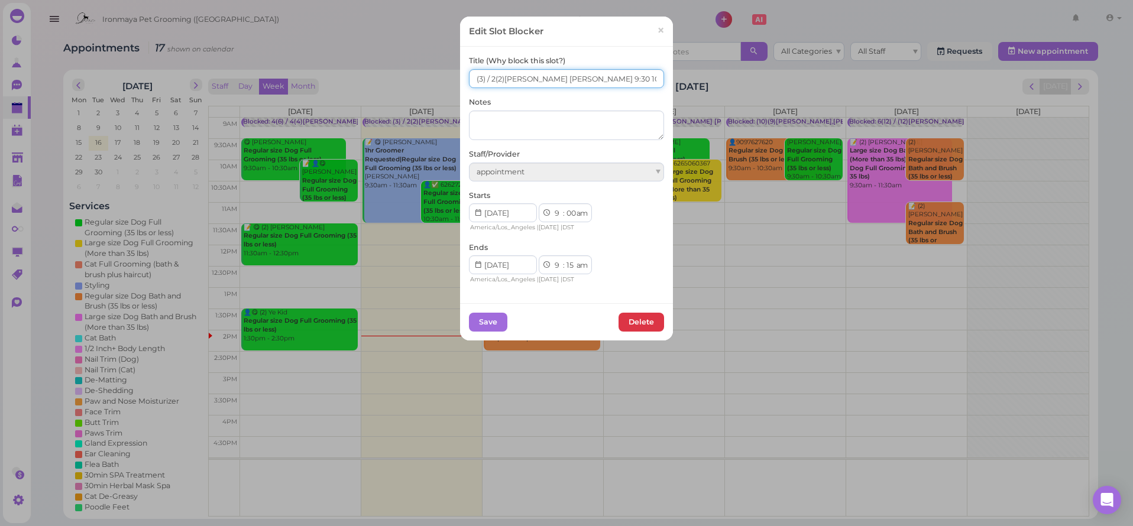
click at [469, 79] on input "(3) / 2(2)[PERSON_NAME] [PERSON_NAME] 9:30 10:00 1:30" at bounding box center [566, 78] width 195 height 19
type input "2(3) / 2(2)[PERSON_NAME] [PERSON_NAME] 9:30 10:00 1:30"
click at [486, 317] on button "Save" at bounding box center [488, 322] width 38 height 19
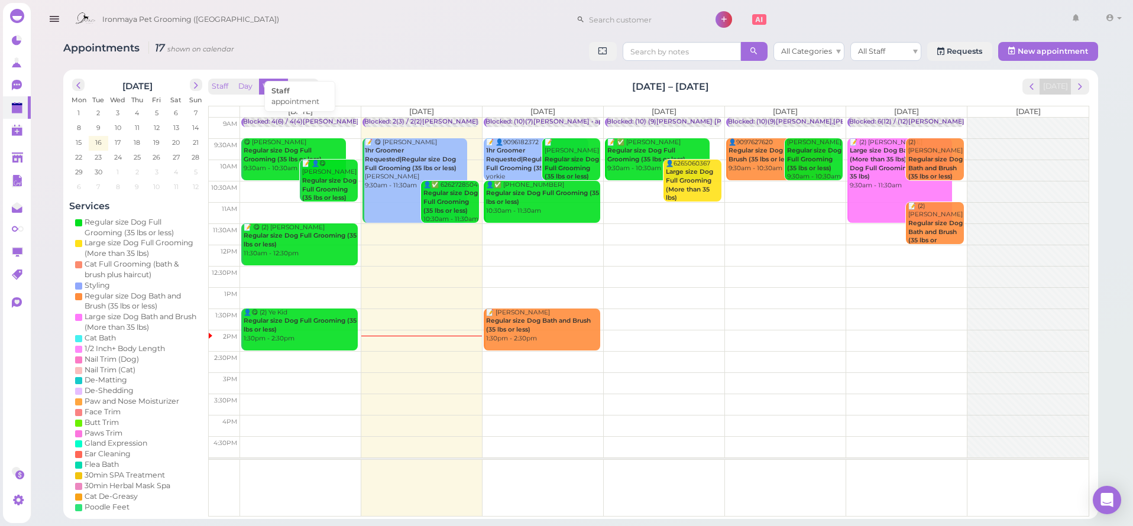
click at [277, 118] on div "Blocked: 4(6) / 4(4)[PERSON_NAME] • appointment" at bounding box center [324, 122] width 162 height 9
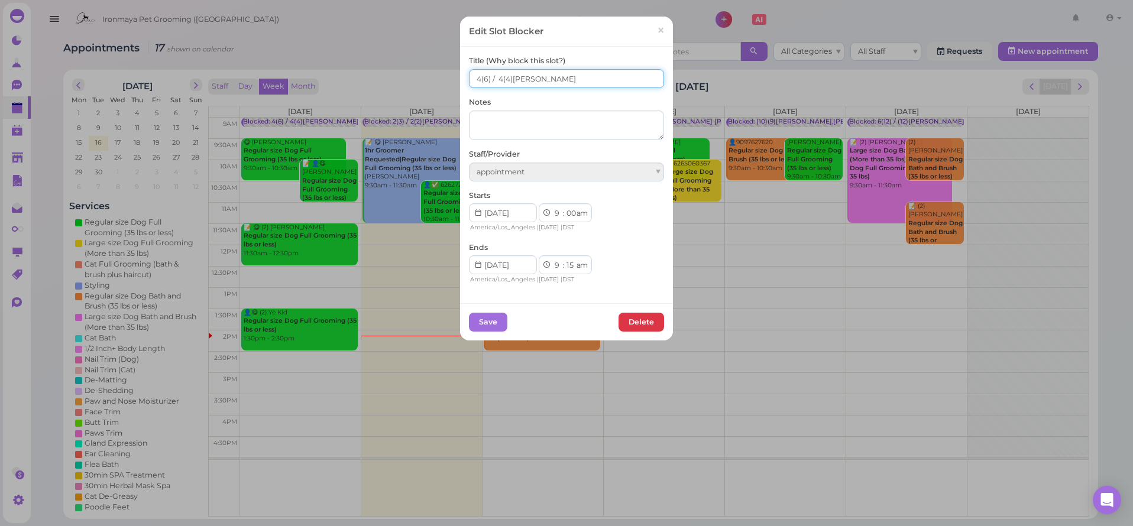
click at [475, 78] on input "4(6) / 4(4)[PERSON_NAME]" at bounding box center [566, 78] width 195 height 19
click at [474, 78] on input "4(6) / 4(4)[PERSON_NAME]" at bounding box center [566, 78] width 195 height 19
click at [473, 78] on input "4(6) / 4(4)[PERSON_NAME]" at bounding box center [566, 78] width 195 height 19
click at [494, 79] on input "6(6) / 4(4)[PERSON_NAME]" at bounding box center [566, 78] width 195 height 19
click at [496, 76] on input "6(6) / 4(4)[PERSON_NAME]" at bounding box center [566, 78] width 195 height 19
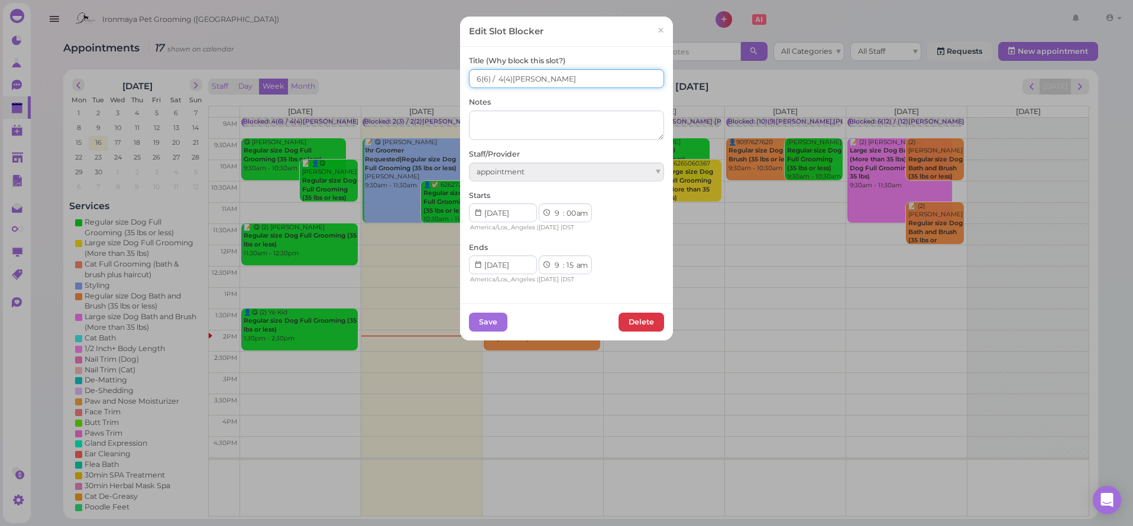
click at [495, 76] on input "6(6) / 4(4)[PERSON_NAME]" at bounding box center [566, 78] width 195 height 19
type input "6(6) / 6(4)[PERSON_NAME]"
click at [482, 320] on button "Save" at bounding box center [488, 322] width 38 height 19
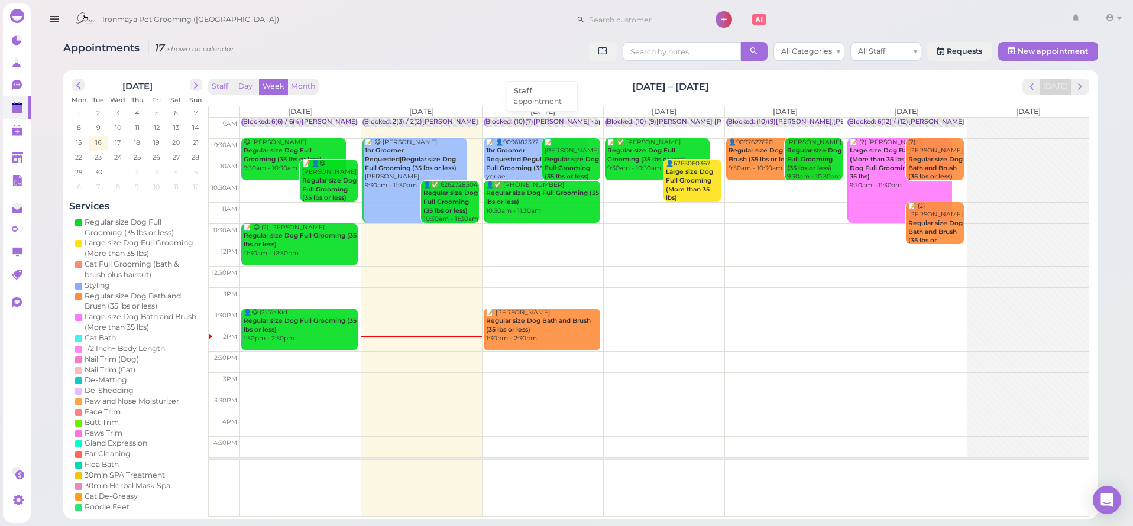
click at [544, 121] on div "Blocked: (10)(7)[PERSON_NAME] • appointment" at bounding box center [561, 122] width 150 height 9
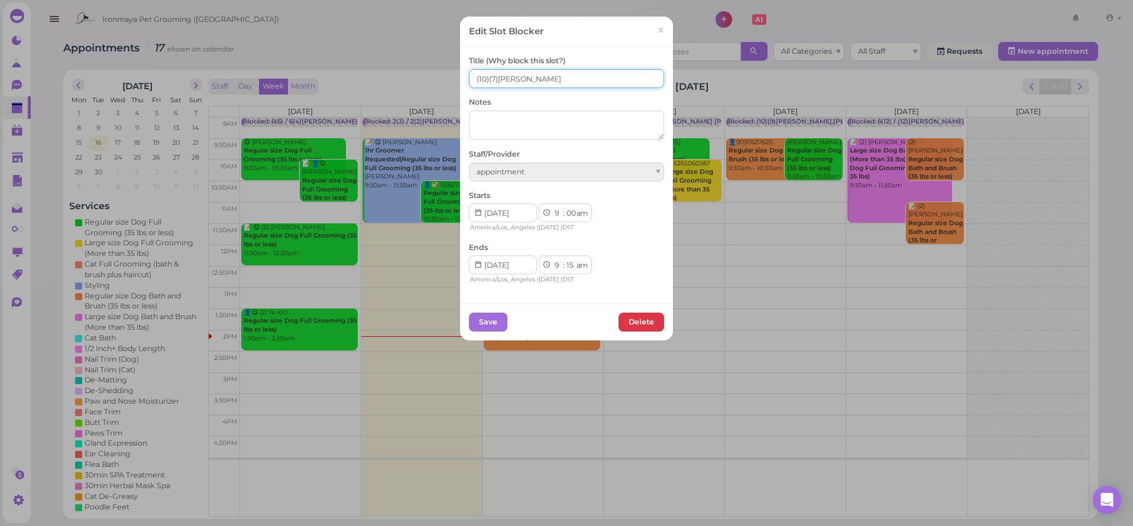
click at [469, 75] on input "(10)(7)[PERSON_NAME]" at bounding box center [566, 78] width 195 height 19
click at [489, 77] on input "5(10)(7)[PERSON_NAME]" at bounding box center [566, 78] width 195 height 19
type input "5(10) 4(7)[PERSON_NAME]"
click at [494, 325] on button "Save" at bounding box center [488, 322] width 38 height 19
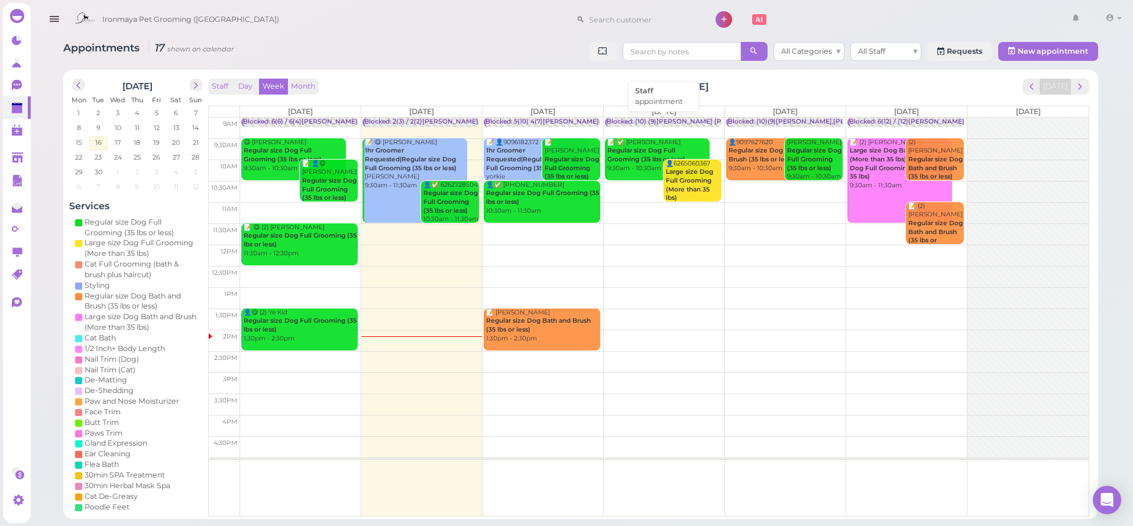
click at [641, 123] on div "Blocked: (10) (9)[PERSON_NAME] [PERSON_NAME] • appointment" at bounding box center [712, 122] width 210 height 9
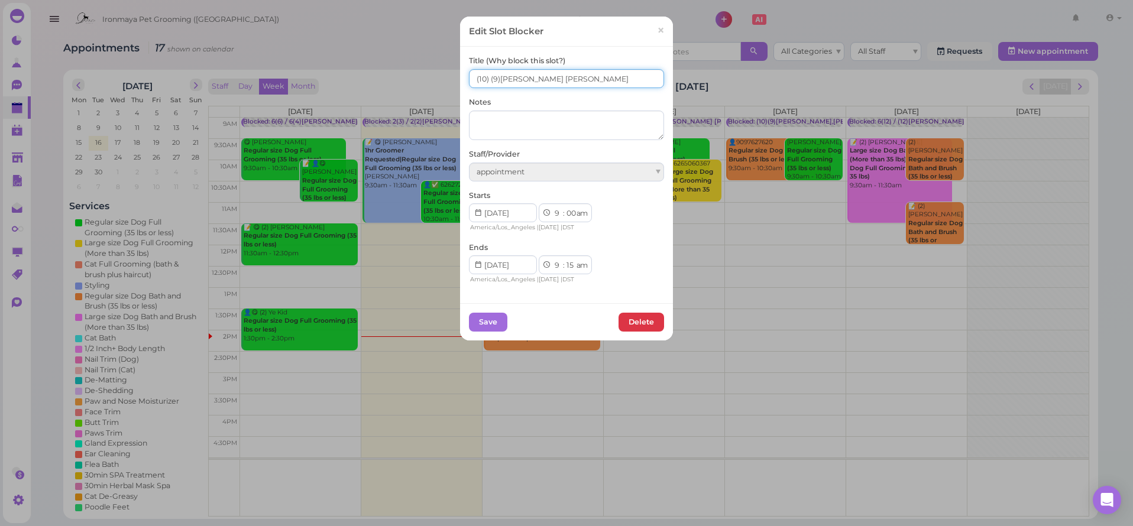
click at [472, 79] on input "(10) (9)[PERSON_NAME] [PERSON_NAME]" at bounding box center [566, 78] width 195 height 19
click at [493, 80] on input "2(10) (9)[PERSON_NAME] [PERSON_NAME]" at bounding box center [566, 78] width 195 height 19
click at [490, 80] on input "2(10) (9)[PERSON_NAME] [PERSON_NAME]" at bounding box center [566, 78] width 195 height 19
type input "2(10 ) 2(9)[PERSON_NAME] [PERSON_NAME]"
click at [487, 319] on button "Save" at bounding box center [488, 322] width 38 height 19
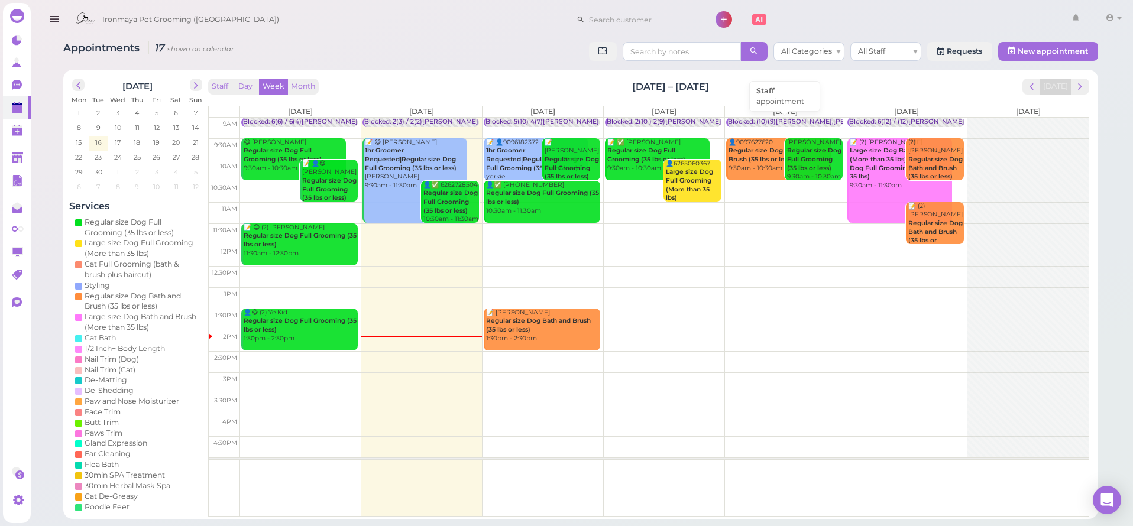
click at [760, 121] on div "Blocked: (10)(9)[PERSON_NAME],[PERSON_NAME] • appointment" at bounding box center [832, 122] width 208 height 9
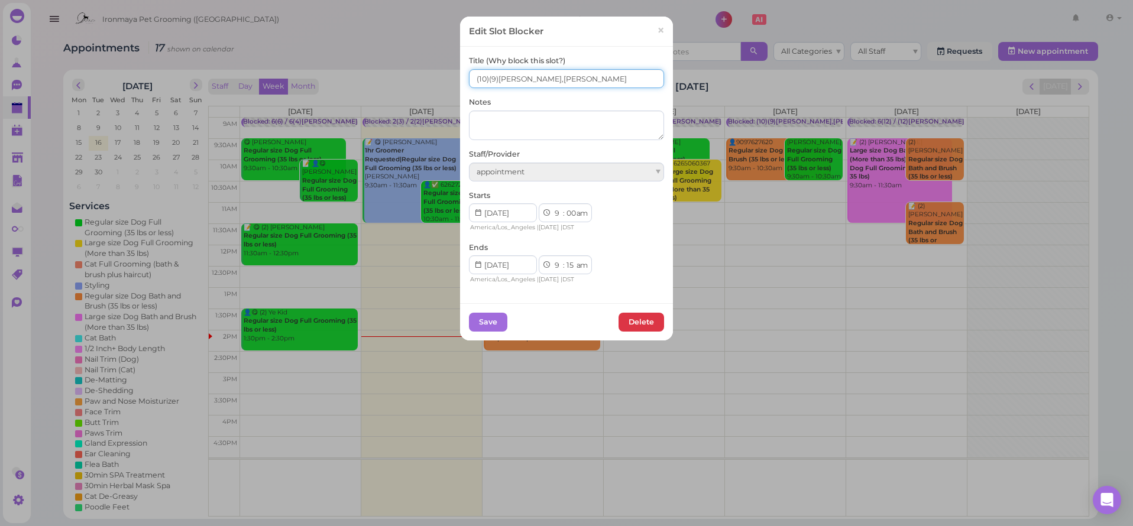
click at [471, 85] on input "(10)(9)[PERSON_NAME],[PERSON_NAME]" at bounding box center [566, 78] width 195 height 19
click at [470, 82] on input "(10)(9)[PERSON_NAME],[PERSON_NAME]" at bounding box center [566, 78] width 195 height 19
click at [490, 81] on input "2(10)(9)[PERSON_NAME],[PERSON_NAME]" at bounding box center [566, 78] width 195 height 19
type input "2(10)1(9)[PERSON_NAME],[PERSON_NAME]"
click at [498, 313] on button "Save" at bounding box center [488, 322] width 38 height 19
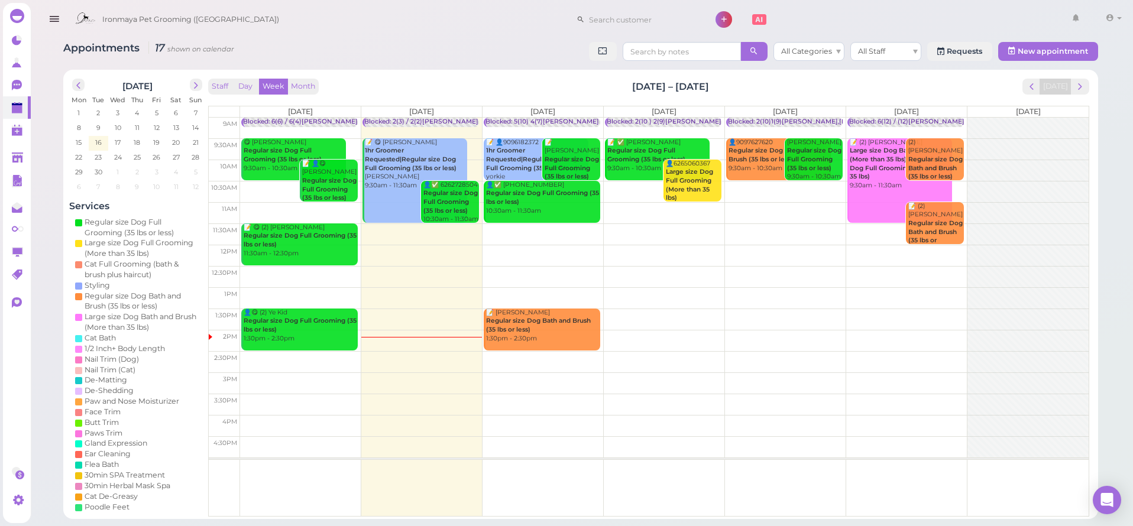
click at [1086, 75] on div "[DATE] Mon Tue Wed Thu Fri Sat Sun 1 2 3 4 5 6 7 8 9 10 11 12 13 14 15 16 17 18…" at bounding box center [580, 294] width 1035 height 449
click at [1083, 82] on span "next" at bounding box center [1080, 86] width 11 height 11
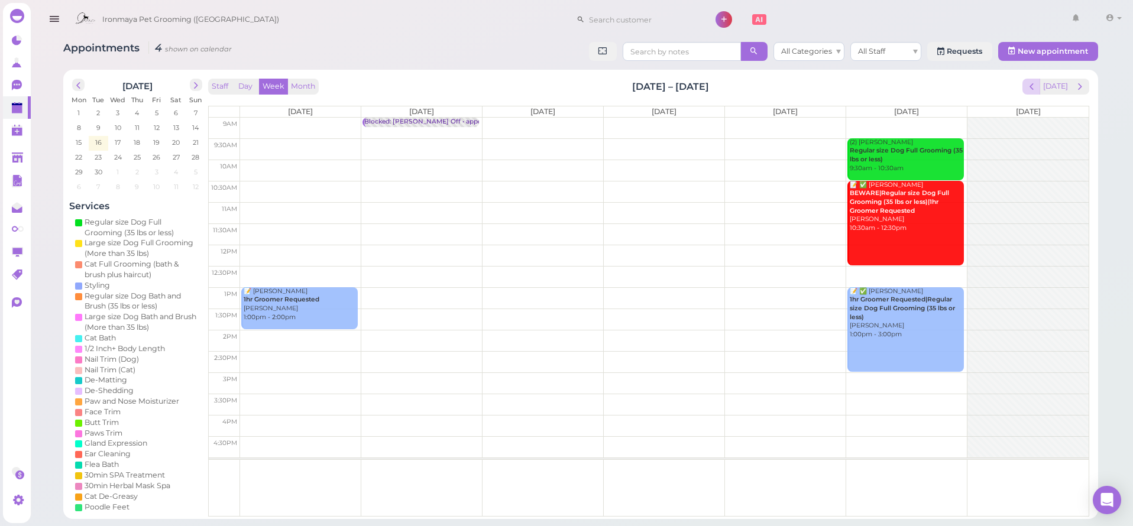
click at [1031, 86] on span "prev" at bounding box center [1031, 86] width 11 height 11
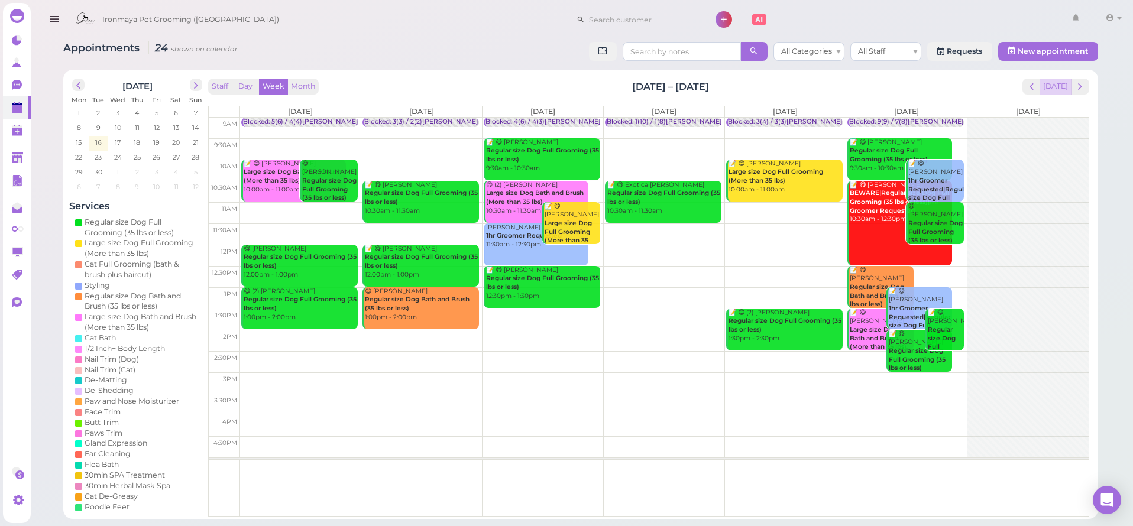
click at [1050, 88] on button "[DATE]" at bounding box center [1056, 87] width 32 height 16
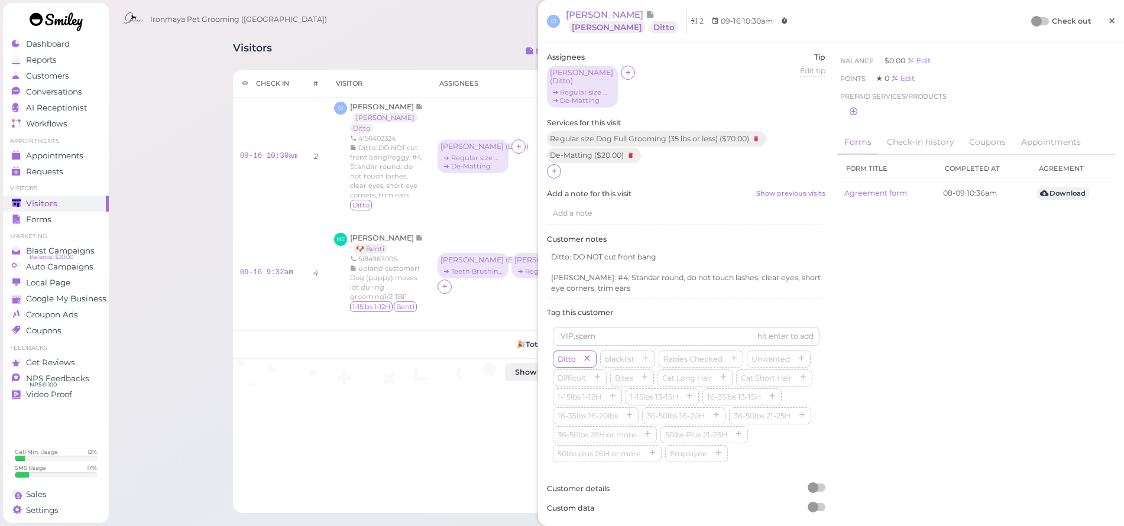
click at [1109, 25] on link "×" at bounding box center [1112, 22] width 22 height 28
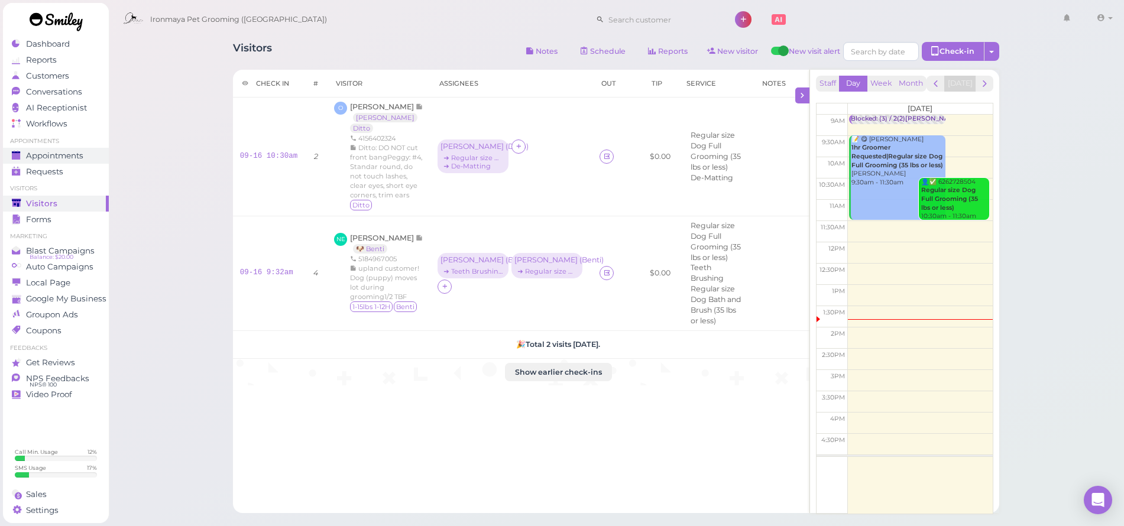
click at [30, 157] on span "Appointments" at bounding box center [54, 156] width 57 height 10
